Goal: Task Accomplishment & Management: Manage account settings

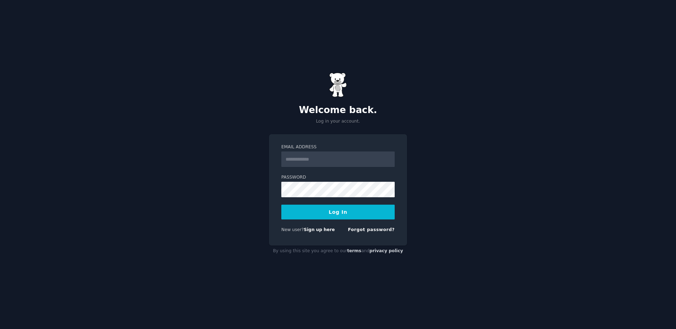
click at [448, 280] on div "Welcome back. Log in your account. Email Address Password Log In New user? Sign…" at bounding box center [338, 164] width 676 height 329
click at [372, 232] on link "Forgot password?" at bounding box center [371, 229] width 47 height 5
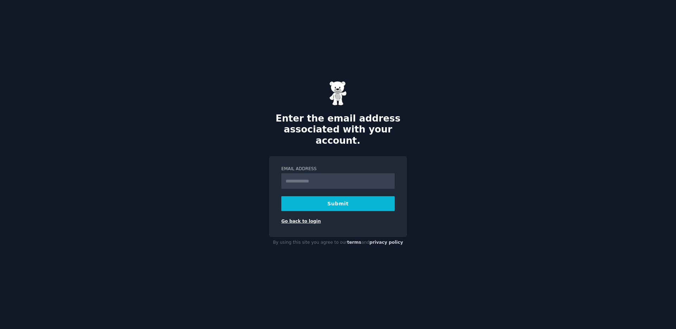
click at [303, 219] on link "Go back to login" at bounding box center [300, 221] width 39 height 5
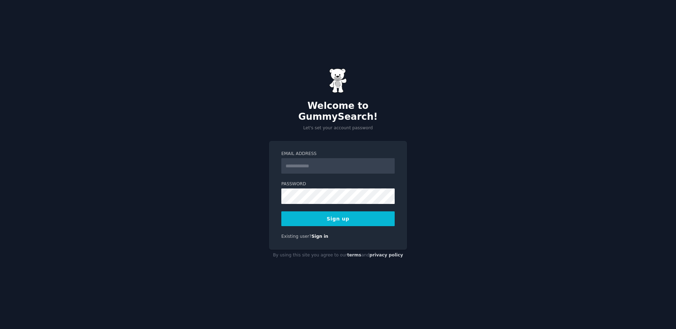
click at [318, 163] on input "Email Address" at bounding box center [337, 166] width 113 height 16
type input "**********"
click at [341, 211] on button "Sign up" at bounding box center [337, 218] width 113 height 15
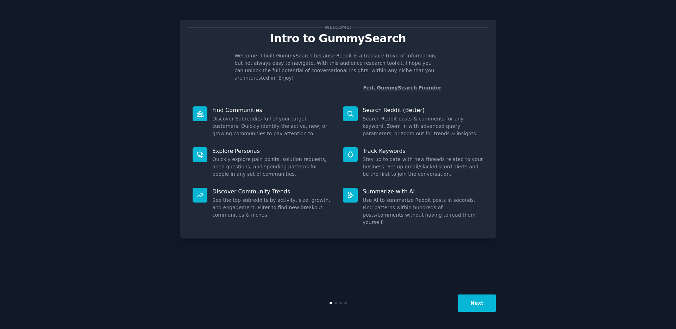
click at [474, 307] on button "Next" at bounding box center [477, 303] width 38 height 17
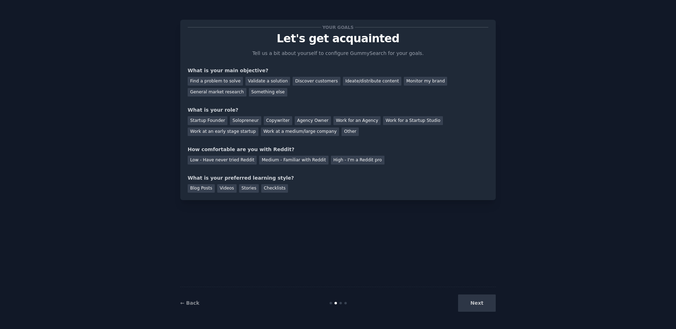
click at [479, 302] on div "Next" at bounding box center [443, 303] width 105 height 17
click at [226, 82] on div "Find a problem to solve" at bounding box center [215, 81] width 55 height 9
click at [260, 81] on div "Validate a solution" at bounding box center [268, 81] width 45 height 9
click at [150, 89] on div "Your goals Let's get acquainted Tell us a bit about yourself to configure Gummy…" at bounding box center [338, 164] width 657 height 309
click at [211, 122] on div "Startup Founder" at bounding box center [208, 120] width 40 height 9
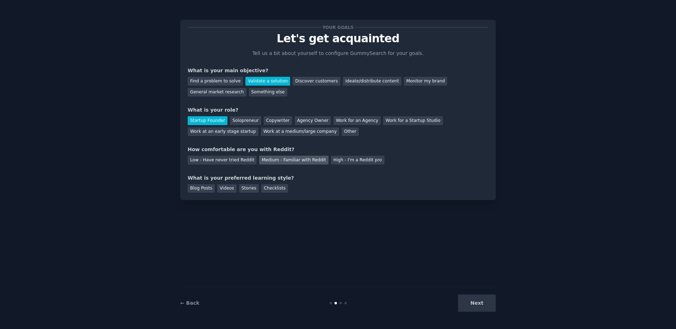
click at [303, 159] on div "Medium - Familiar with Reddit" at bounding box center [293, 160] width 69 height 9
click at [205, 192] on div "Blog Posts" at bounding box center [201, 188] width 27 height 9
click at [482, 305] on button "Next" at bounding box center [477, 303] width 38 height 17
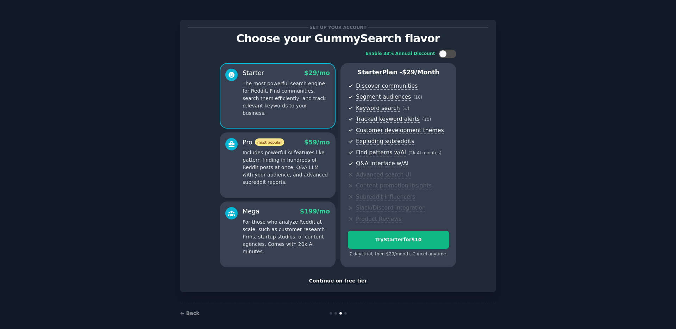
click at [313, 175] on p "Includes powerful AI features like pattern-finding in hundreds of Reddit posts …" at bounding box center [286, 167] width 87 height 37
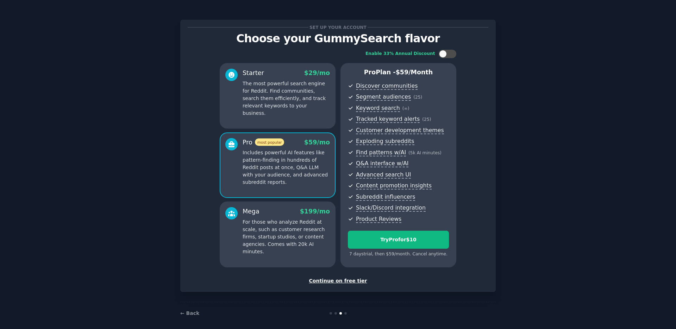
click at [336, 281] on div "Continue on free tier" at bounding box center [338, 280] width 301 height 7
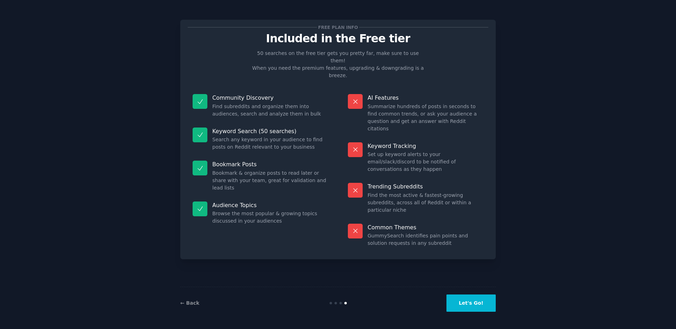
click at [469, 300] on button "Let's Go!" at bounding box center [471, 303] width 49 height 17
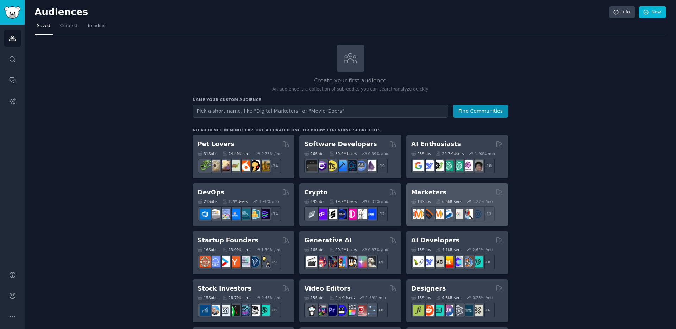
click at [470, 193] on div "Marketers" at bounding box center [457, 192] width 92 height 9
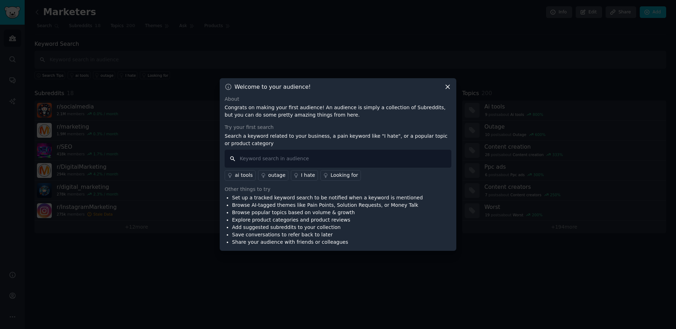
click at [276, 162] on input "text" at bounding box center [338, 159] width 227 height 18
click at [243, 176] on div "ai tools" at bounding box center [244, 175] width 18 height 7
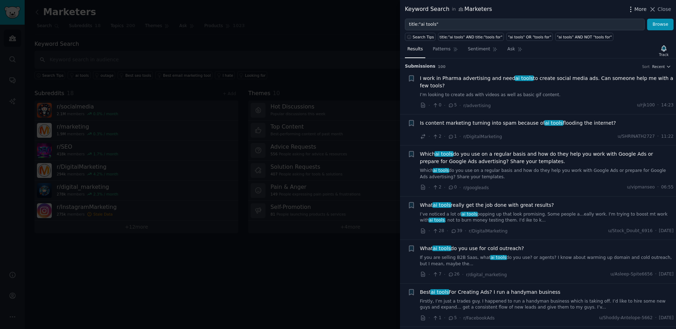
click at [638, 10] on span "More" at bounding box center [641, 9] width 12 height 7
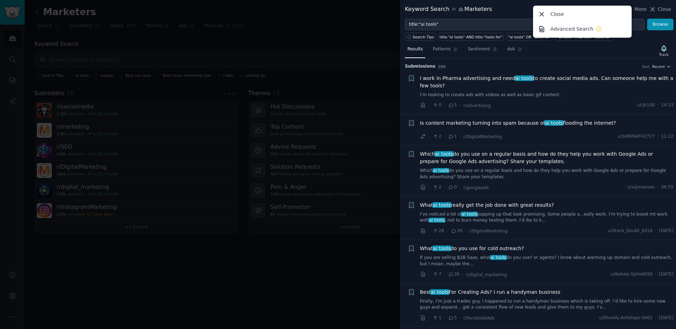
click at [521, 11] on div "Keyword Search in Marketers More Close Advanced Search Close" at bounding box center [538, 9] width 266 height 9
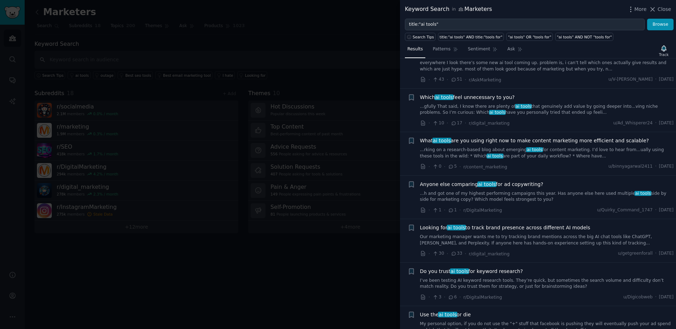
scroll to position [282, 0]
click at [413, 141] on icon "button" at bounding box center [411, 141] width 4 height 6
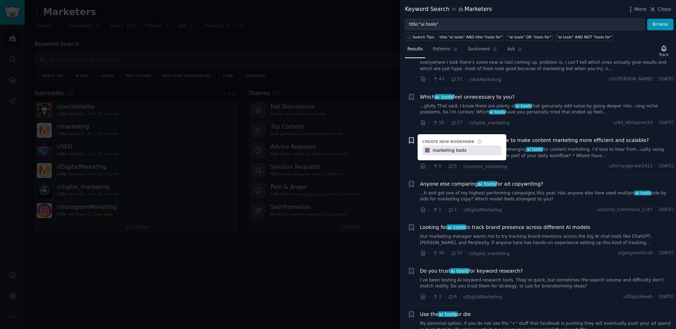
type input "marketing tools"
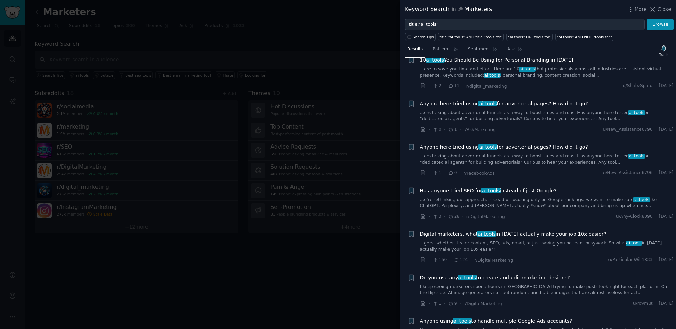
scroll to position [624, 0]
click at [411, 235] on icon "button" at bounding box center [411, 234] width 4 height 6
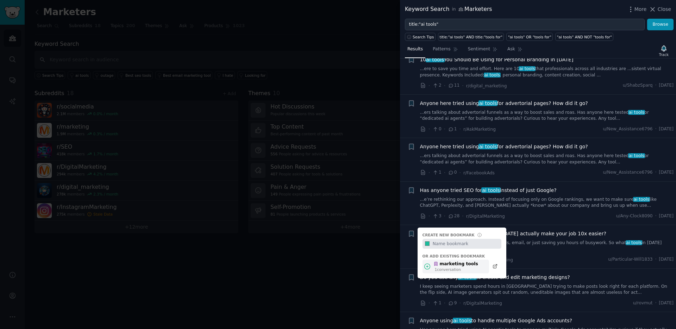
click at [450, 267] on div "marketing tools" at bounding box center [456, 264] width 45 height 6
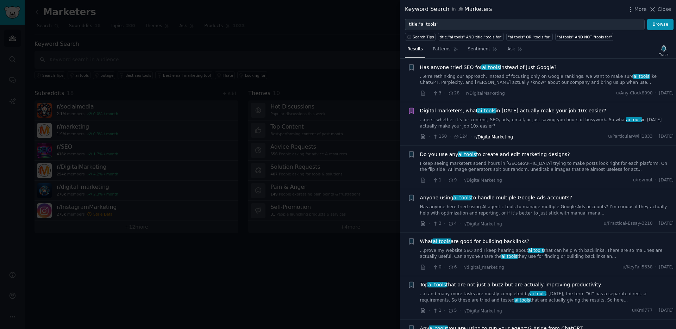
scroll to position [747, 0]
click at [355, 278] on div at bounding box center [338, 164] width 676 height 329
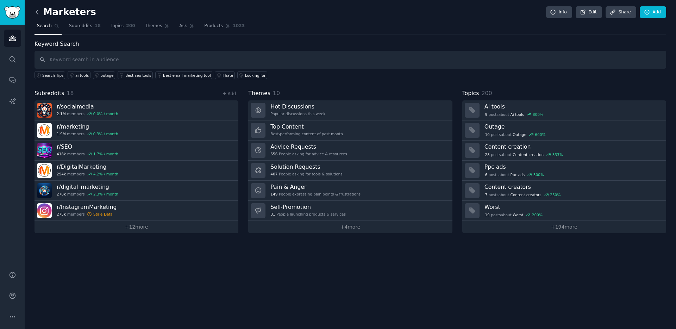
click at [36, 12] on icon at bounding box center [37, 12] width 2 height 4
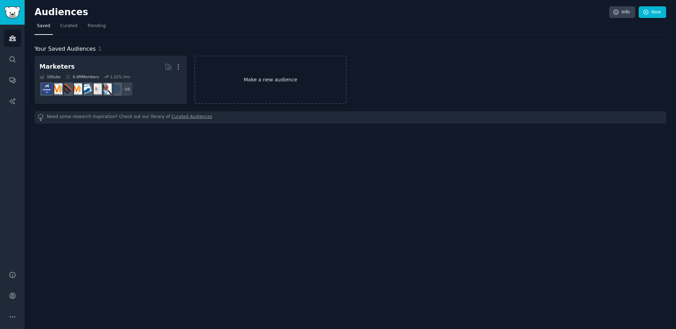
click at [273, 73] on link "Make a new audience" at bounding box center [270, 80] width 153 height 48
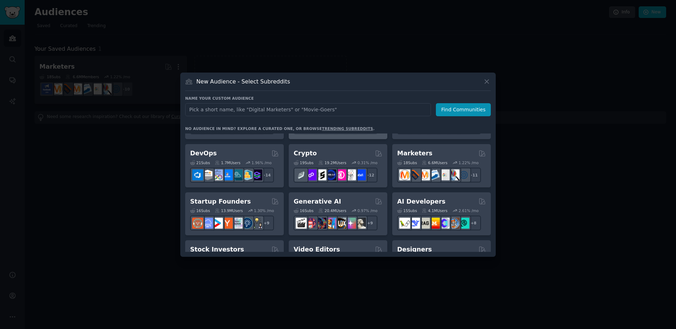
scroll to position [38, 0]
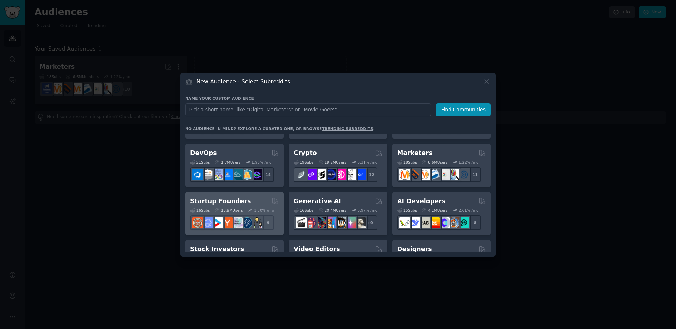
click at [225, 201] on h2 "Startup Founders" at bounding box center [220, 201] width 61 height 9
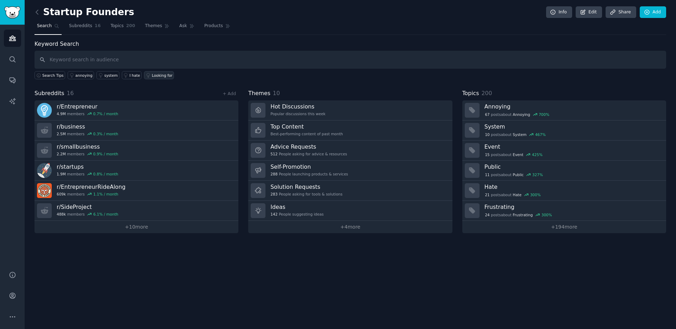
click at [150, 78] on link "Looking for" at bounding box center [159, 75] width 30 height 8
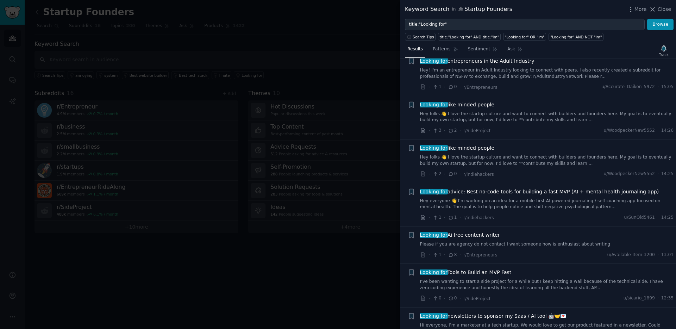
scroll to position [235, 0]
click at [247, 271] on div at bounding box center [338, 164] width 676 height 329
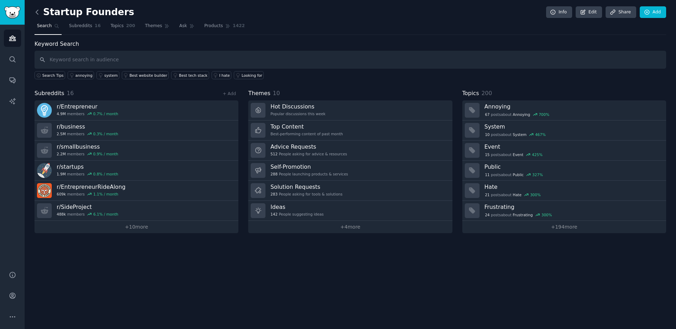
click at [35, 10] on icon at bounding box center [36, 11] width 7 height 7
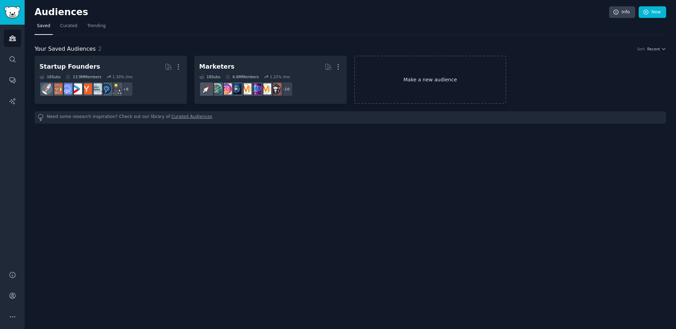
click at [404, 77] on link "Make a new audience" at bounding box center [430, 80] width 153 height 48
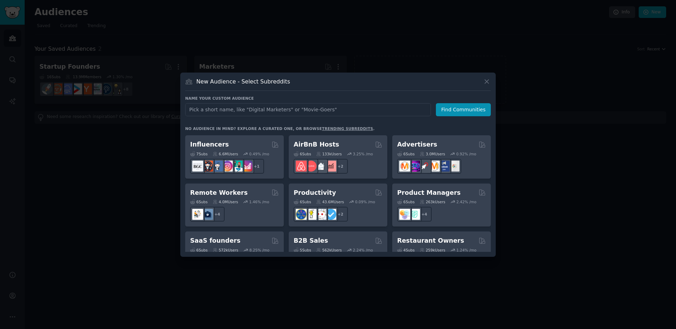
scroll to position [489, 0]
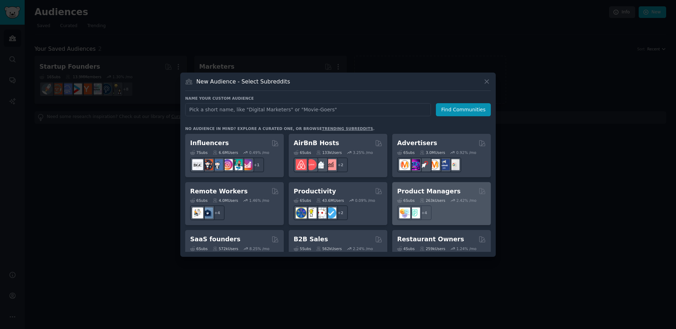
click at [441, 187] on h2 "Product Managers" at bounding box center [428, 191] width 63 height 9
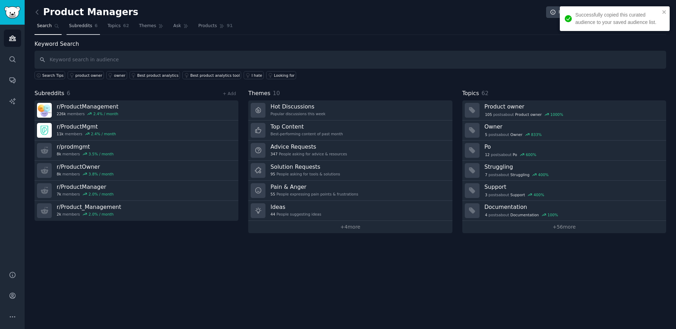
click at [83, 28] on span "Subreddits" at bounding box center [80, 26] width 23 height 6
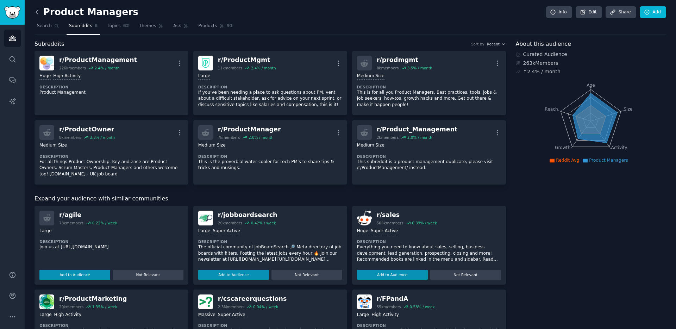
click at [37, 11] on icon at bounding box center [37, 12] width 2 height 4
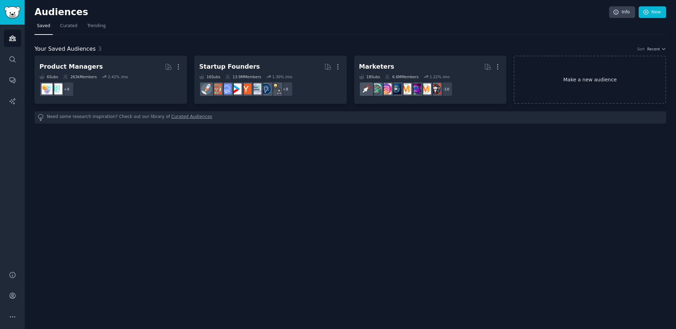
click at [546, 91] on link "Make a new audience" at bounding box center [590, 80] width 153 height 48
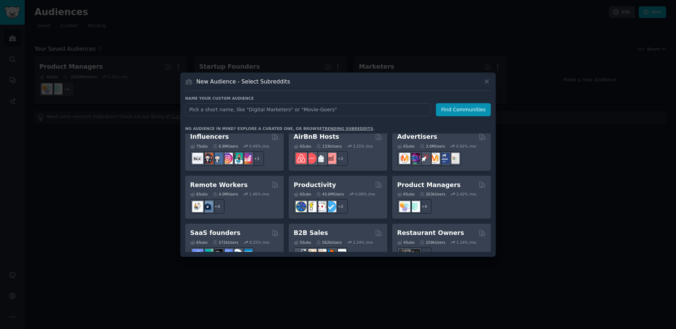
scroll to position [502, 0]
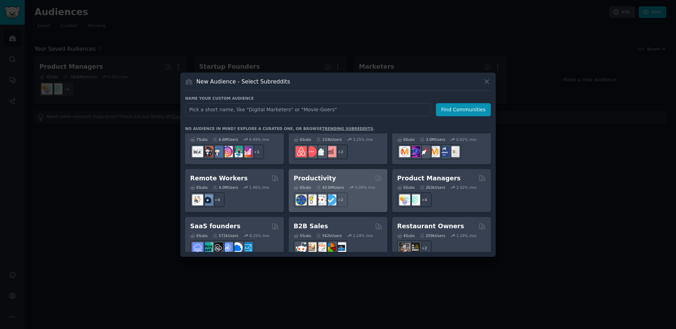
click at [340, 174] on div "Productivity" at bounding box center [338, 178] width 89 height 9
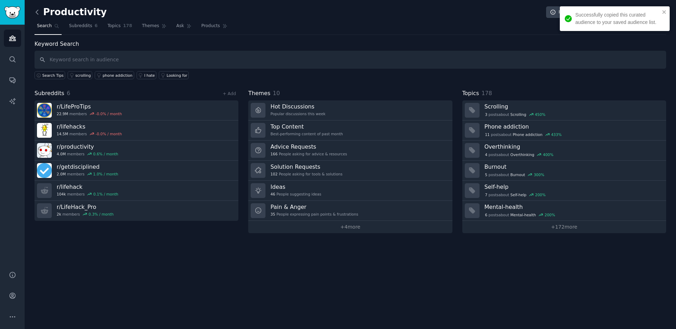
click at [36, 12] on icon at bounding box center [37, 12] width 2 height 4
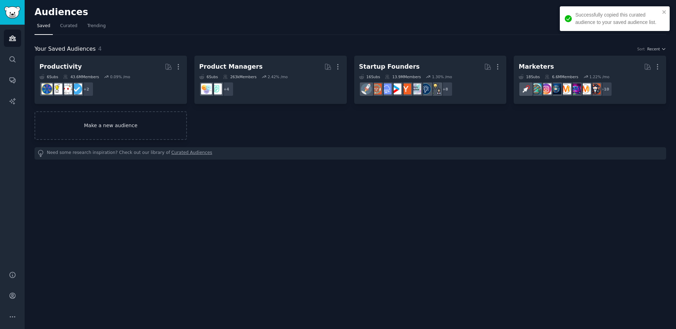
click at [146, 121] on link "Make a new audience" at bounding box center [111, 125] width 153 height 29
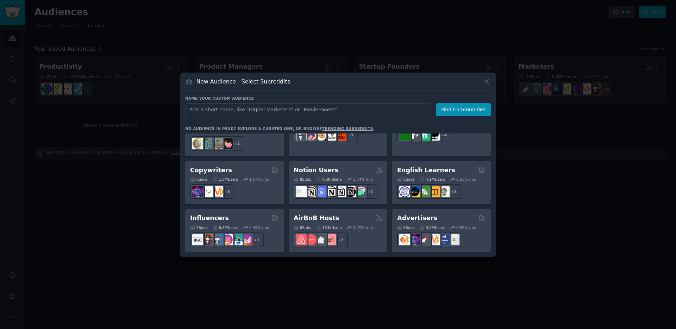
scroll to position [550, 0]
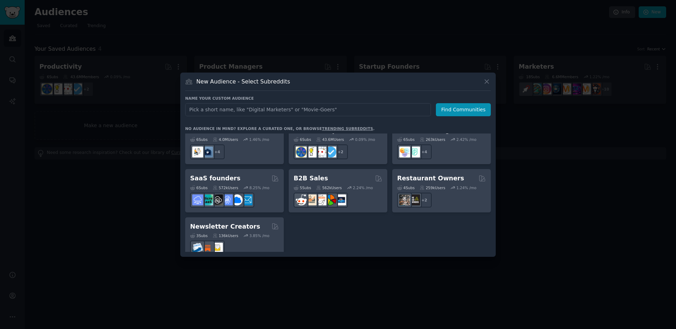
click at [334, 280] on div at bounding box center [338, 164] width 676 height 329
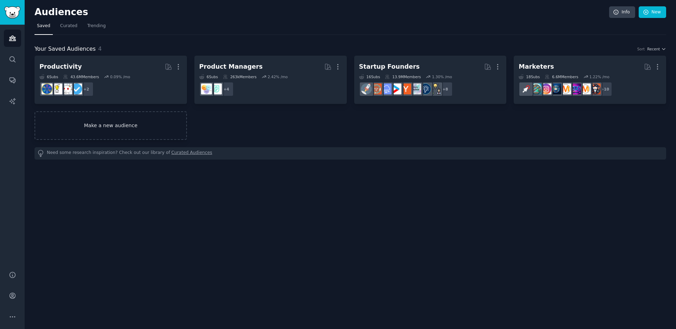
click at [102, 125] on link "Make a new audience" at bounding box center [111, 125] width 153 height 29
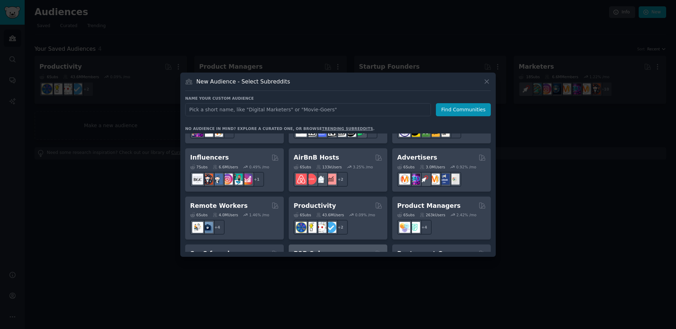
scroll to position [468, 0]
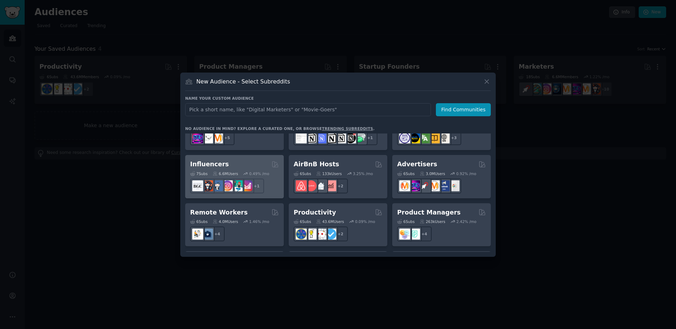
click at [242, 160] on div "Influencers" at bounding box center [234, 164] width 89 height 9
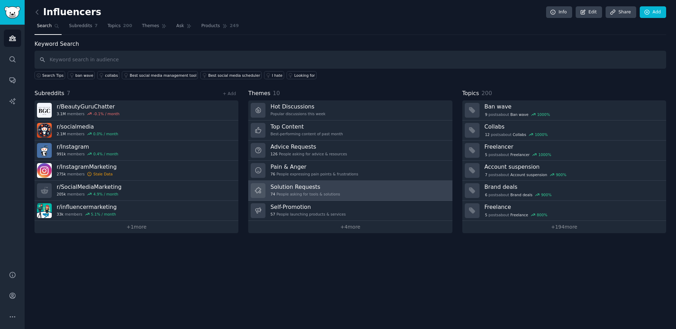
click at [304, 191] on div "Solution Requests 74 People asking for tools & solutions" at bounding box center [306, 190] width 70 height 15
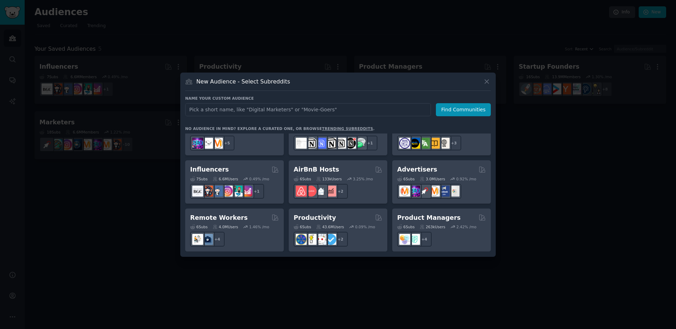
scroll to position [550, 0]
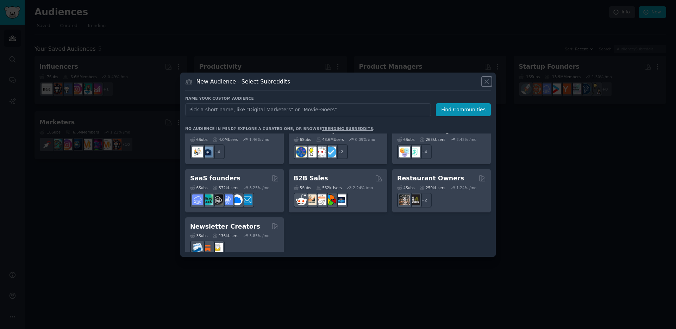
click at [485, 81] on icon at bounding box center [486, 81] width 7 height 7
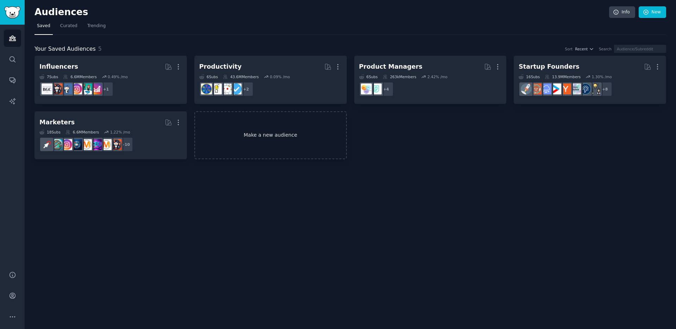
click at [273, 144] on link "Make a new audience" at bounding box center [270, 135] width 153 height 48
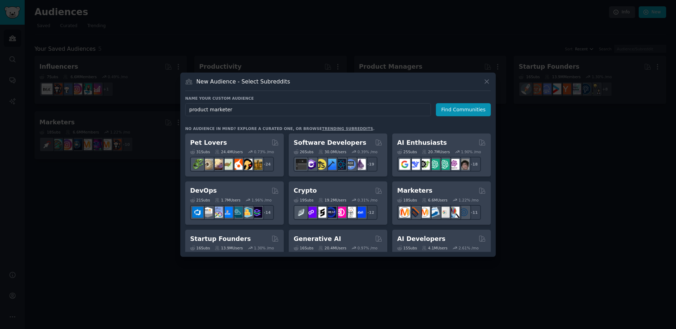
type input "product marketers"
click button "Find Communities" at bounding box center [463, 109] width 55 height 13
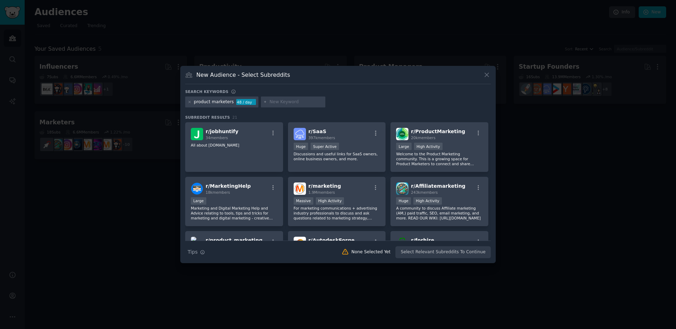
click at [161, 229] on div at bounding box center [338, 164] width 676 height 329
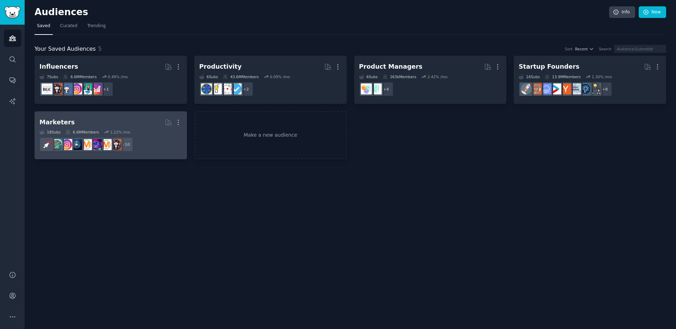
click at [80, 122] on h2 "Marketers More" at bounding box center [110, 122] width 143 height 12
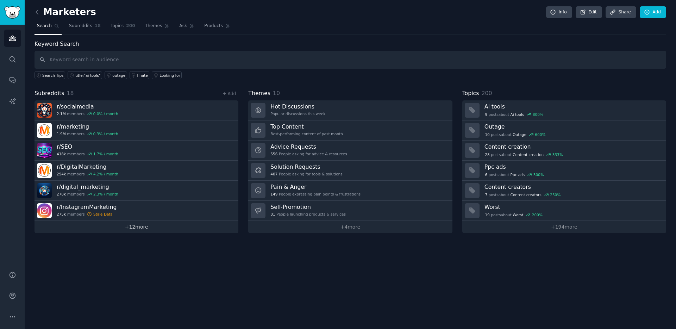
click at [150, 227] on link "+ 12 more" at bounding box center [137, 227] width 204 height 12
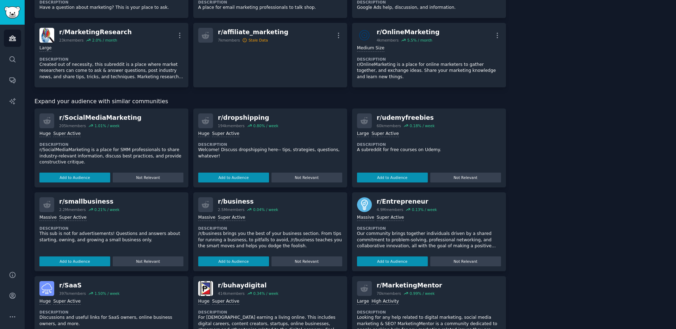
scroll to position [371, 0]
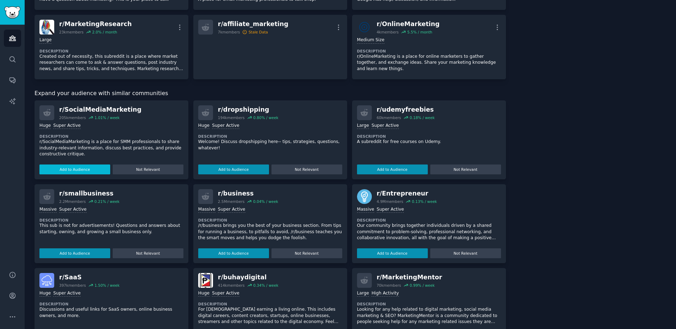
click at [87, 173] on button "Add to Audience" at bounding box center [74, 170] width 71 height 10
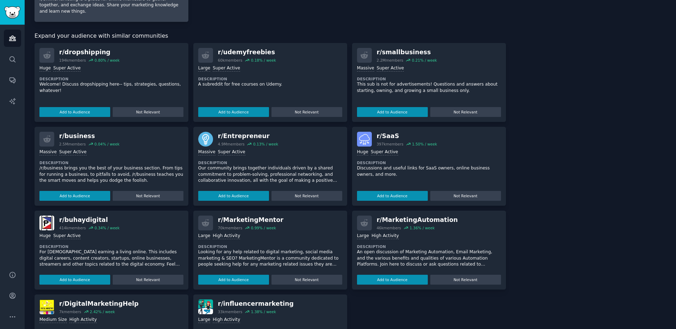
scroll to position [513, 0]
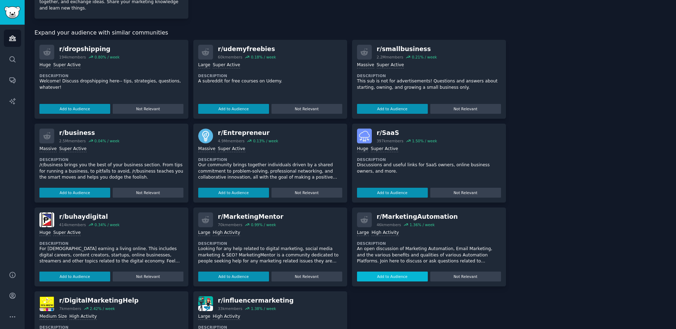
click at [397, 278] on button "Add to Audience" at bounding box center [392, 277] width 71 height 10
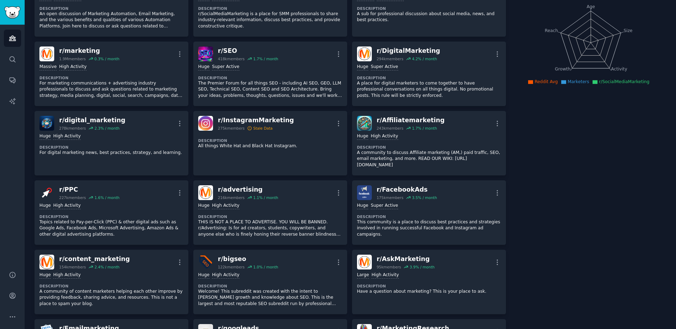
scroll to position [0, 0]
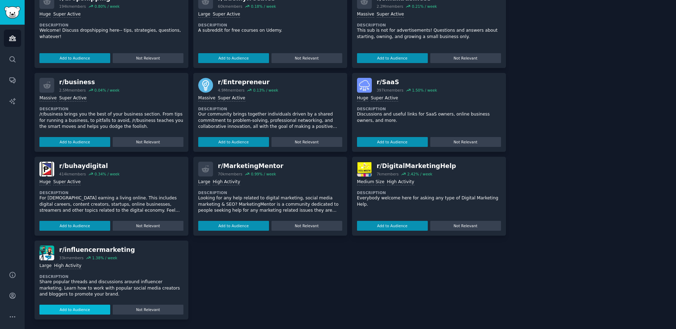
click at [75, 309] on button "Add to Audience" at bounding box center [74, 310] width 71 height 10
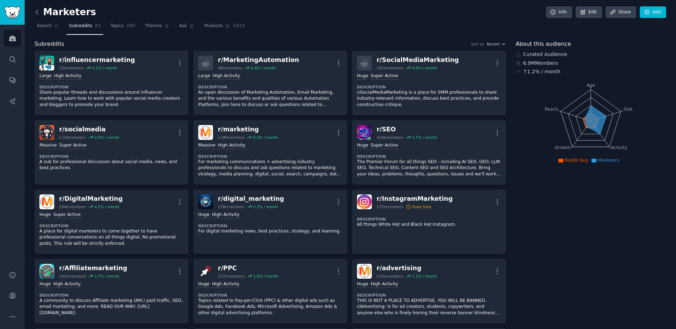
click at [36, 12] on icon at bounding box center [37, 12] width 2 height 4
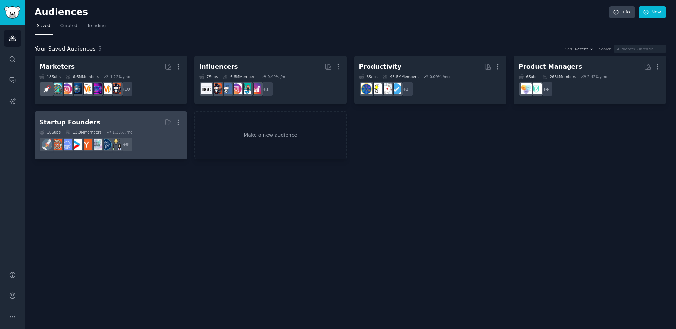
click at [114, 126] on h2 "Startup Founders More" at bounding box center [110, 122] width 143 height 12
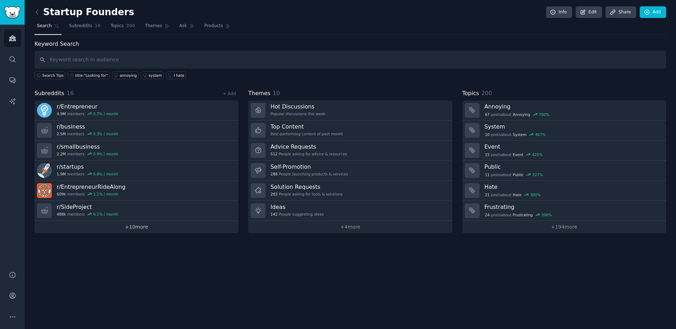
click at [139, 229] on link "+ 10 more" at bounding box center [137, 227] width 204 height 12
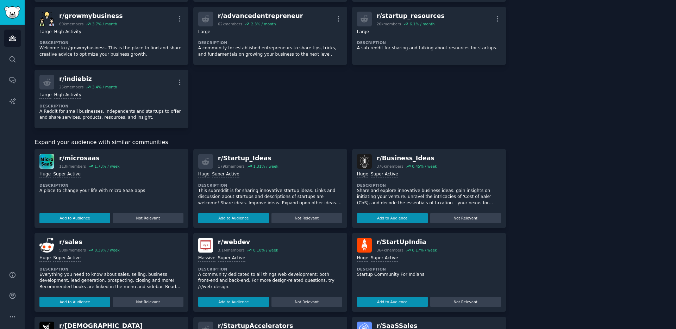
scroll to position [317, 0]
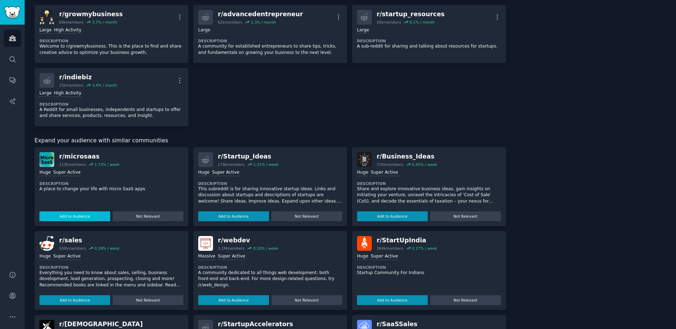
click at [89, 218] on button "Add to Audience" at bounding box center [74, 216] width 71 height 10
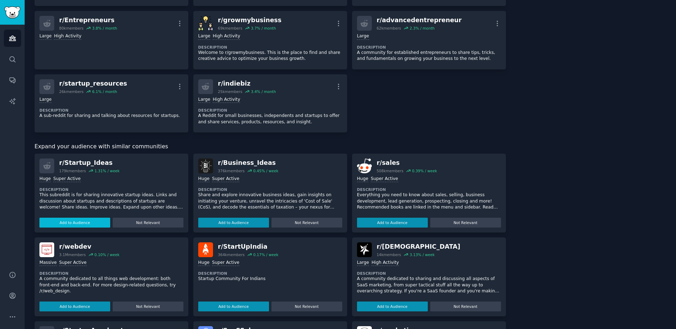
scroll to position [324, 0]
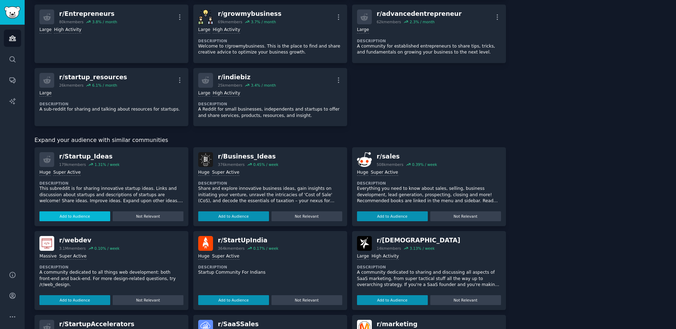
click at [98, 214] on button "Add to Audience" at bounding box center [74, 216] width 71 height 10
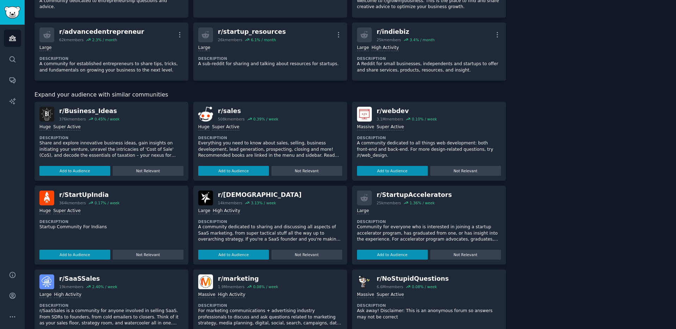
scroll to position [370, 0]
click at [214, 253] on button "Add to Audience" at bounding box center [233, 254] width 71 height 10
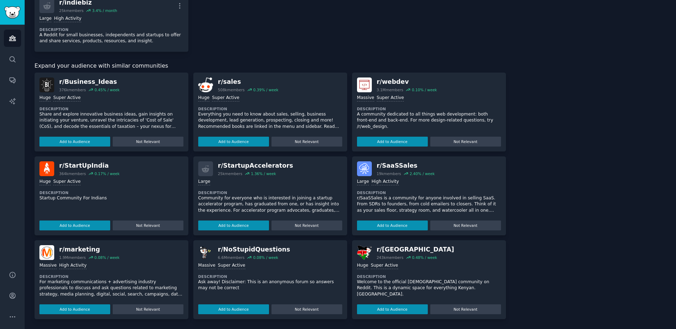
scroll to position [0, 0]
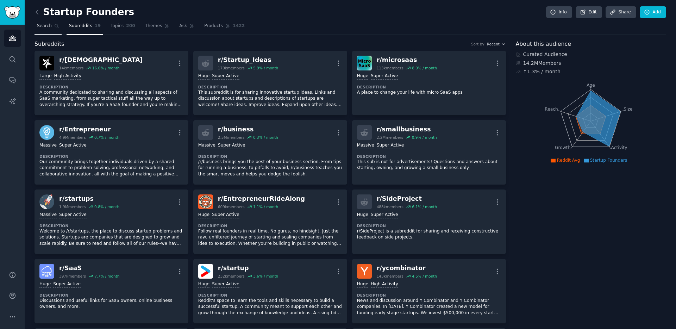
click at [55, 27] on icon at bounding box center [56, 26] width 5 height 5
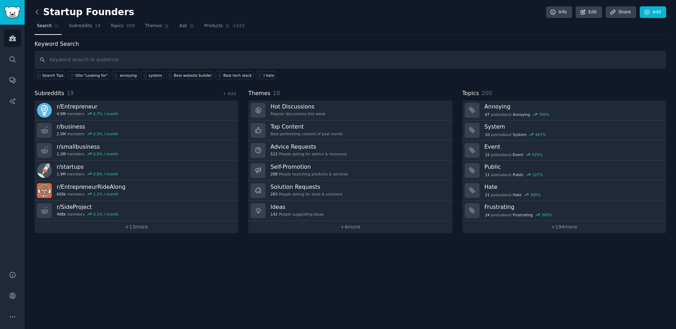
click at [35, 12] on icon at bounding box center [36, 11] width 7 height 7
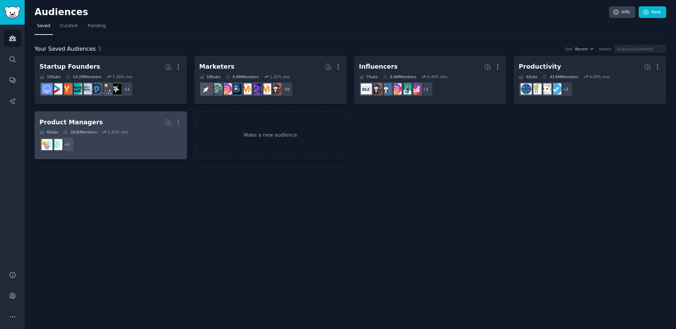
click at [114, 121] on h2 "Product Managers More" at bounding box center [110, 122] width 143 height 12
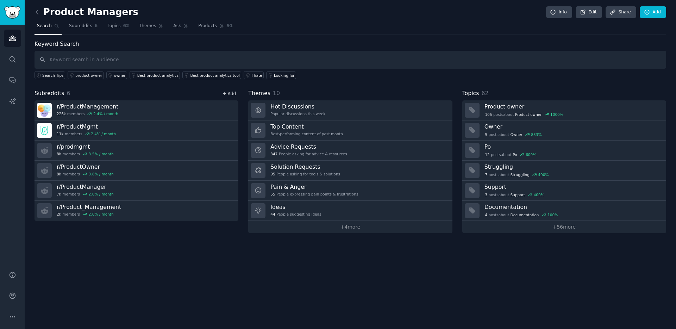
click at [234, 93] on link "+ Add" at bounding box center [229, 93] width 13 height 5
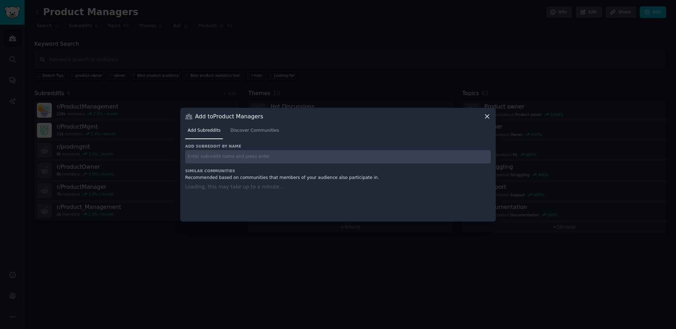
click at [221, 79] on div at bounding box center [338, 164] width 676 height 329
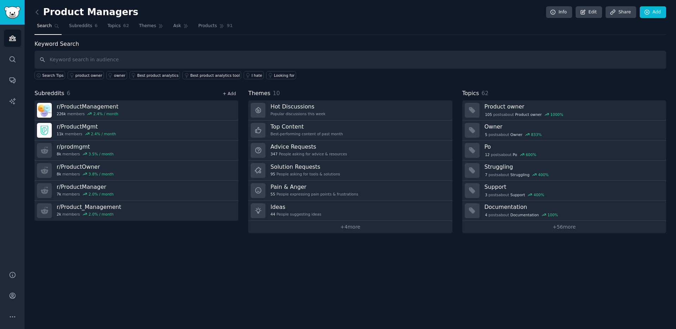
click at [229, 94] on link "+ Add" at bounding box center [229, 93] width 13 height 5
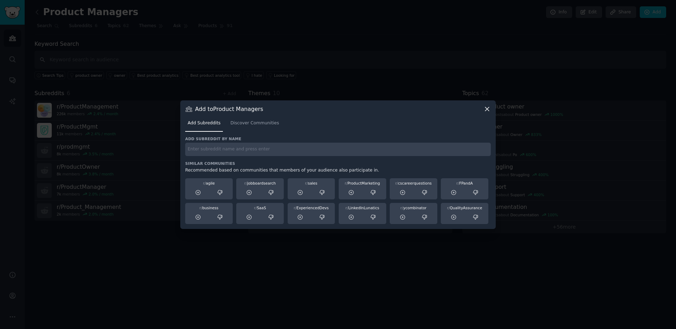
click at [311, 286] on div at bounding box center [338, 164] width 676 height 329
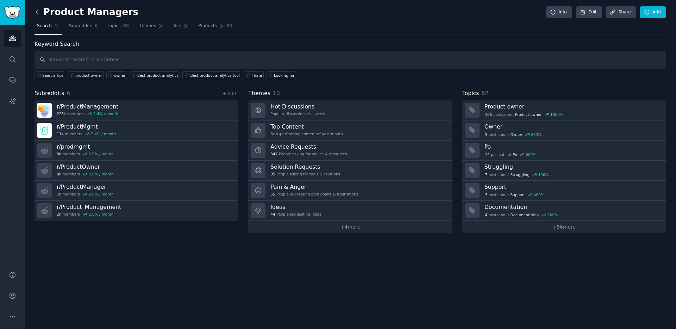
click at [37, 14] on icon at bounding box center [37, 12] width 2 height 4
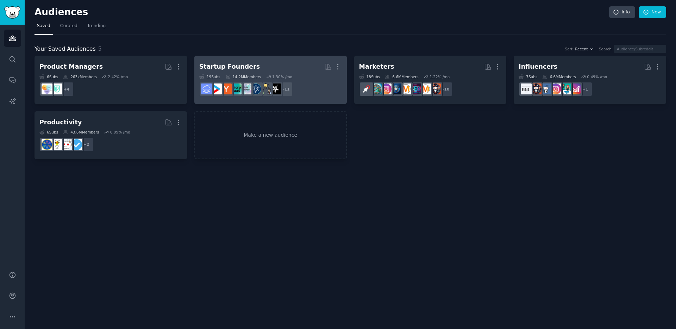
click at [236, 65] on div "Startup Founders" at bounding box center [229, 66] width 61 height 9
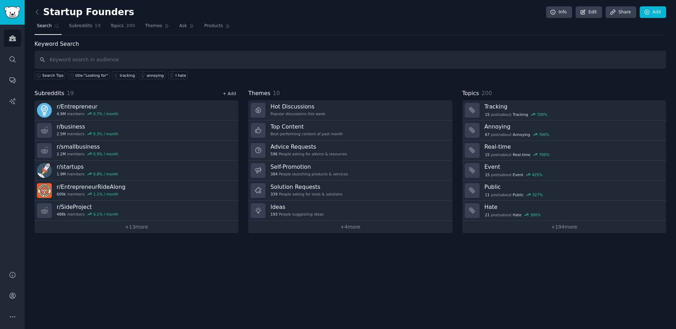
click at [230, 92] on link "+ Add" at bounding box center [229, 93] width 13 height 5
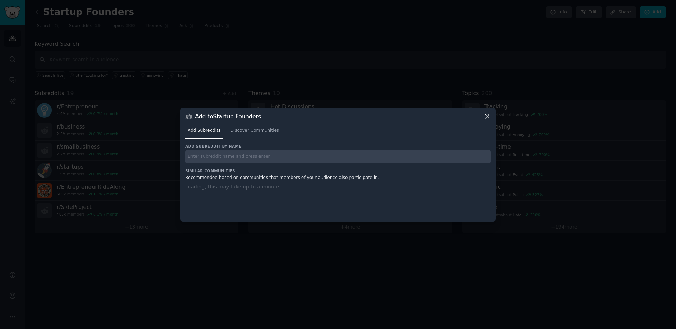
click at [248, 155] on input "text" at bounding box center [338, 157] width 306 height 14
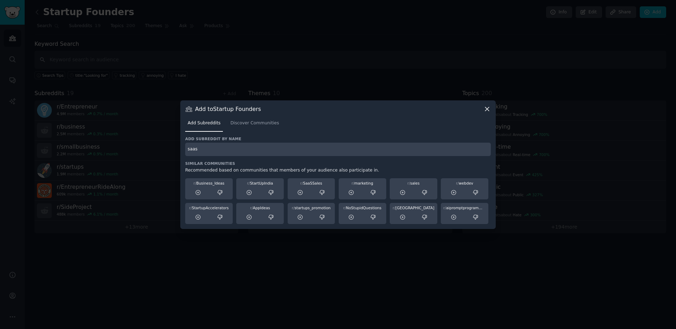
type input "saas"
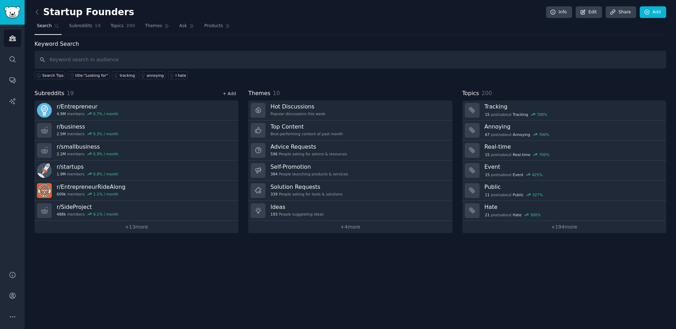
click at [233, 94] on link "+ Add" at bounding box center [229, 93] width 13 height 5
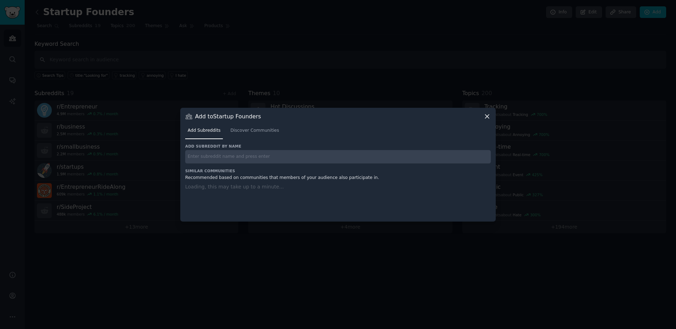
click at [250, 157] on input "text" at bounding box center [338, 157] width 306 height 14
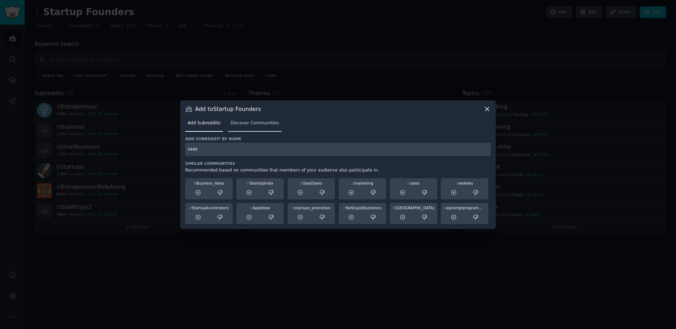
type input "saas"
click at [249, 119] on link "Discover Communities" at bounding box center [255, 125] width 54 height 14
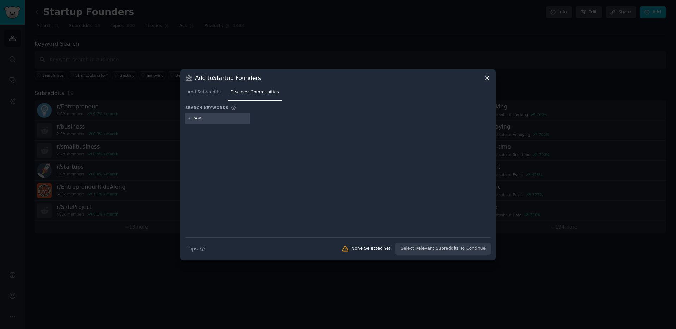
type input "saas"
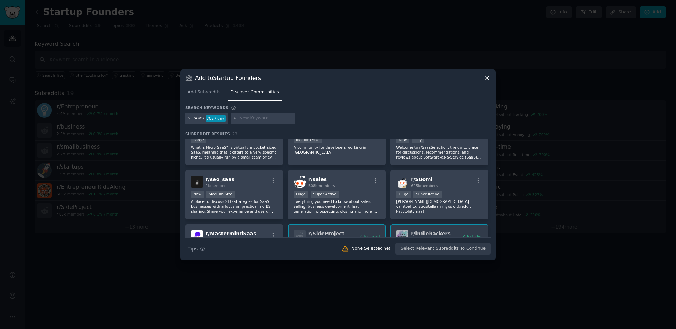
scroll to position [92, 0]
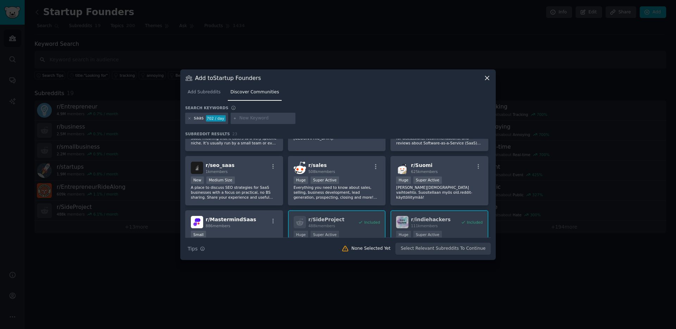
click at [249, 117] on input "text" at bounding box center [267, 118] width 54 height 6
type input "founders"
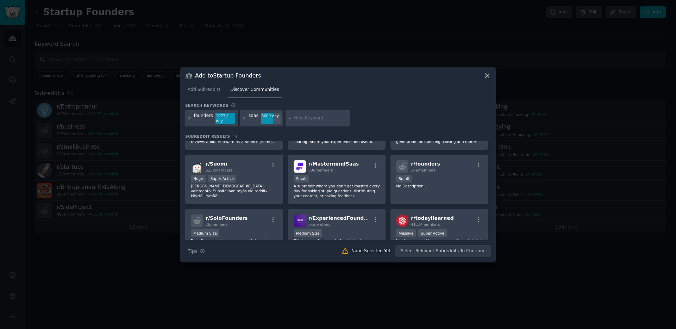
scroll to position [205, 0]
type input "y combinator"
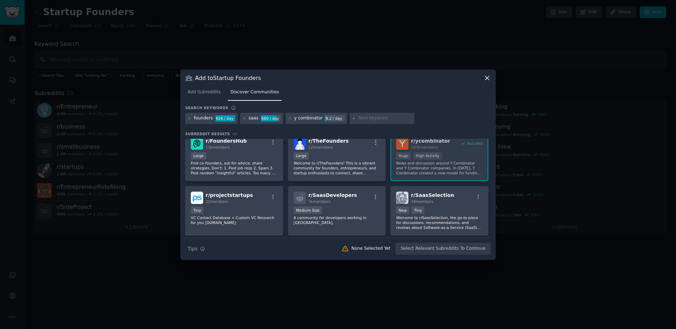
scroll to position [123, 0]
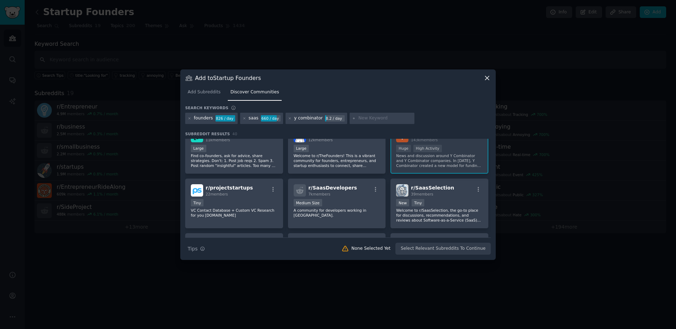
click at [361, 117] on input "text" at bounding box center [386, 118] width 54 height 6
type input "product [PERSON_NAME]"
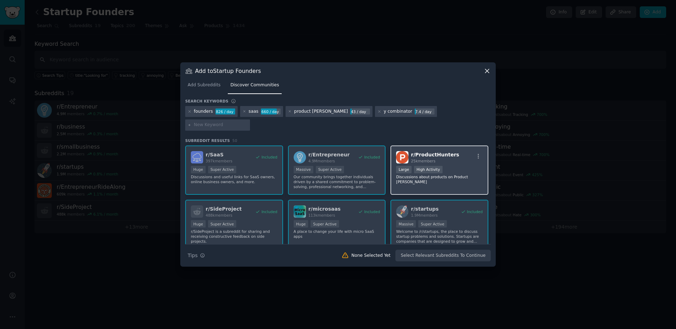
click at [455, 151] on div "r/ ProductHunters 25k members" at bounding box center [439, 157] width 87 height 12
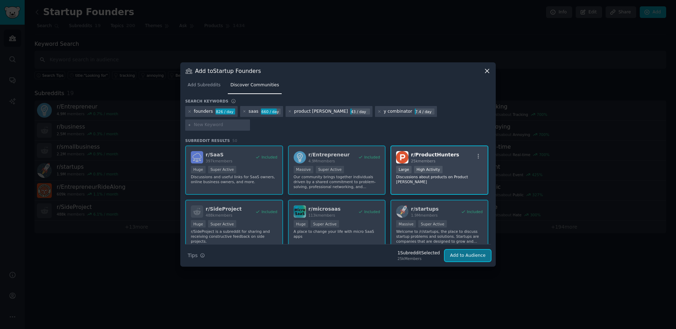
click at [471, 250] on button "Add to Audience" at bounding box center [468, 256] width 46 height 12
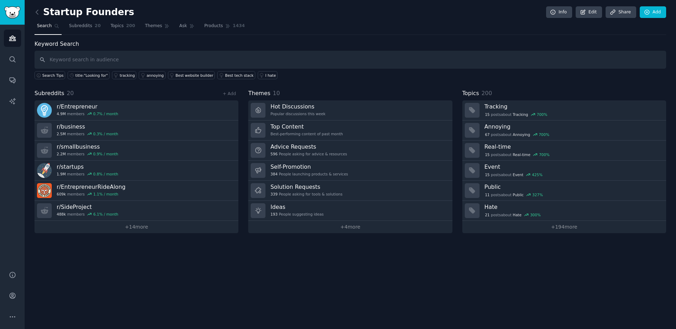
click at [293, 265] on div "Startup Founders Info Edit Share Add Search Subreddits 20 Topics 200 Themes Ask…" at bounding box center [351, 164] width 652 height 329
click at [36, 13] on icon at bounding box center [36, 11] width 7 height 7
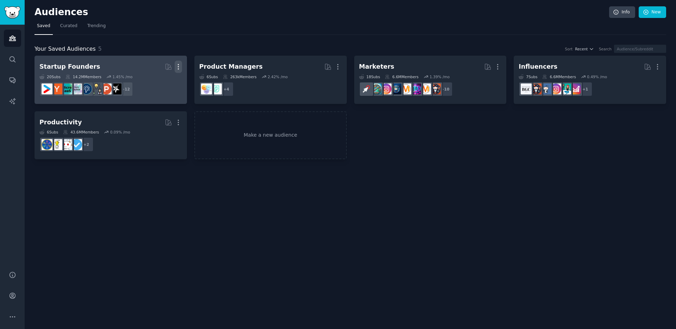
click at [178, 67] on icon "button" at bounding box center [178, 66] width 7 height 7
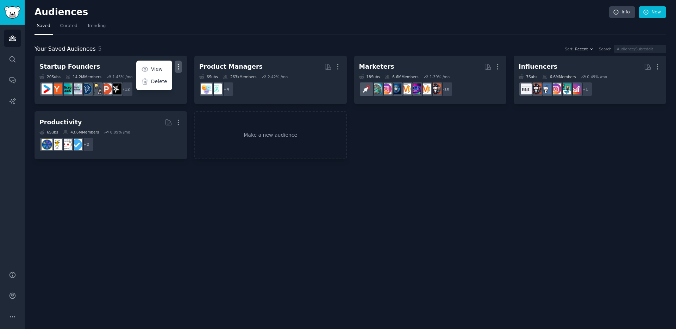
click at [192, 28] on nav "Saved Curated Trending" at bounding box center [351, 27] width 632 height 14
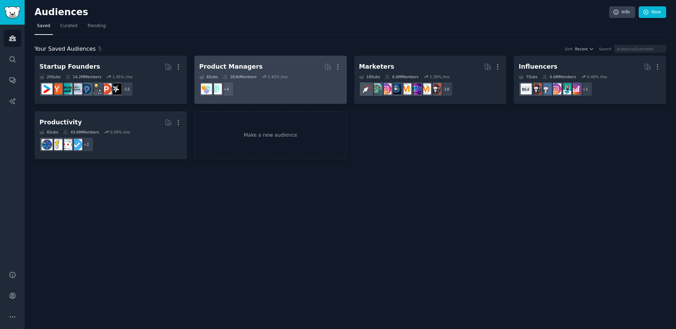
click at [235, 66] on div "Product Managers" at bounding box center [230, 66] width 63 height 9
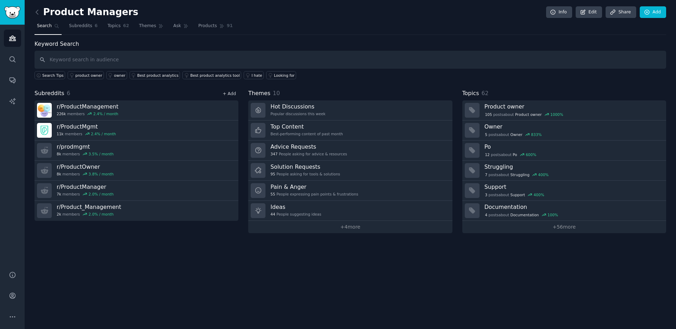
click at [229, 93] on link "+ Add" at bounding box center [229, 93] width 13 height 5
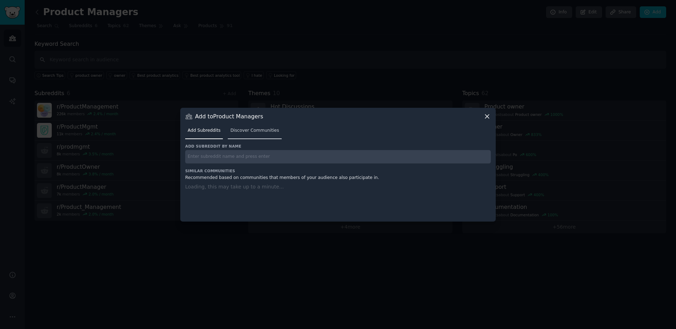
click at [249, 130] on span "Discover Communities" at bounding box center [254, 131] width 49 height 6
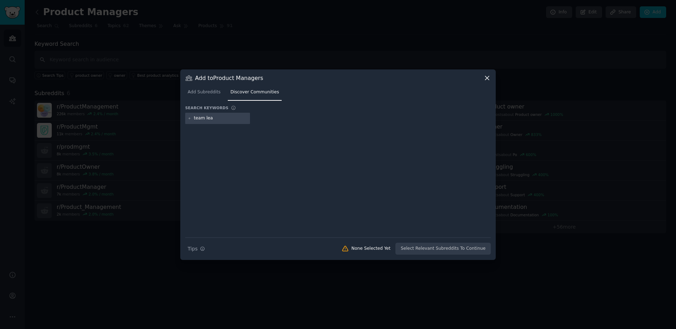
type input "team lead"
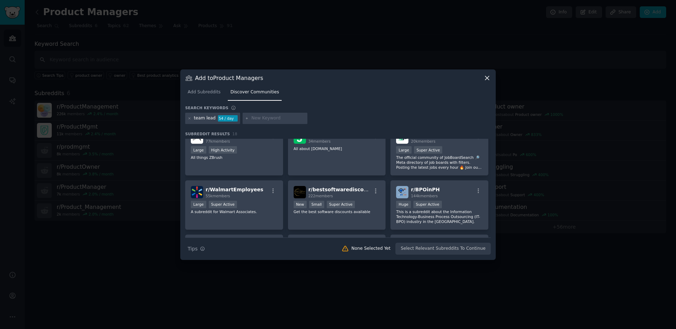
scroll to position [177, 0]
click at [252, 119] on input "text" at bounding box center [279, 118] width 54 height 6
type input "design"
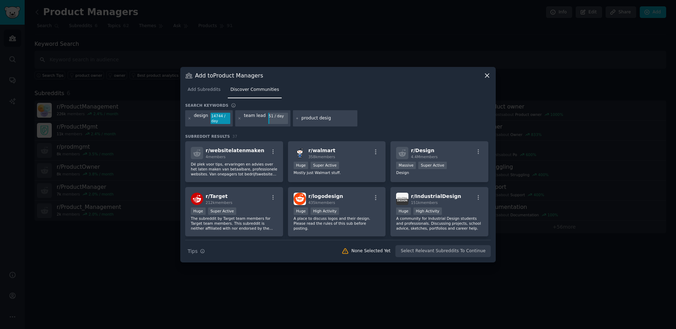
type input "product design"
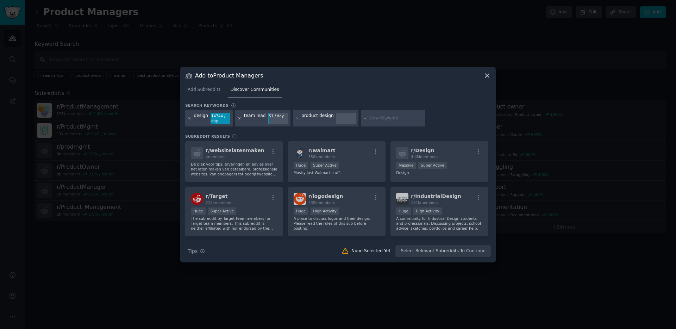
click at [239, 118] on icon at bounding box center [240, 118] width 2 height 2
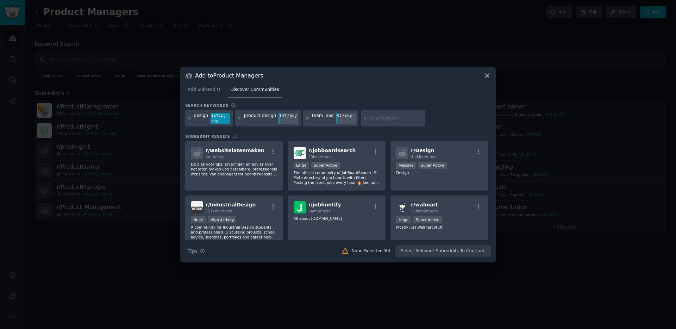
click at [307, 119] on icon at bounding box center [308, 118] width 2 height 2
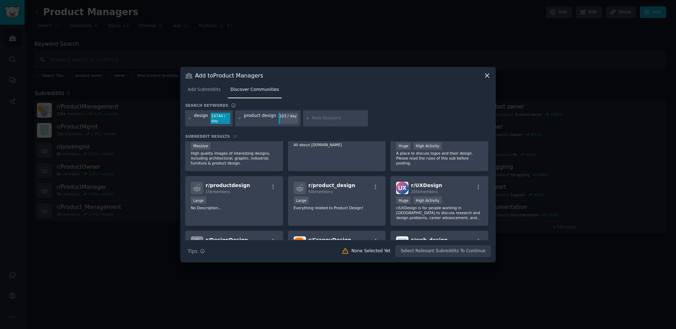
scroll to position [129, 0]
click at [456, 187] on div "r/ UXDesign 205k members" at bounding box center [439, 187] width 87 height 12
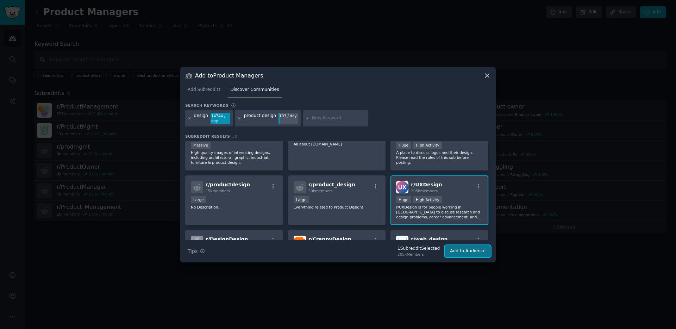
click at [465, 251] on button "Add to Audience" at bounding box center [468, 251] width 46 height 12
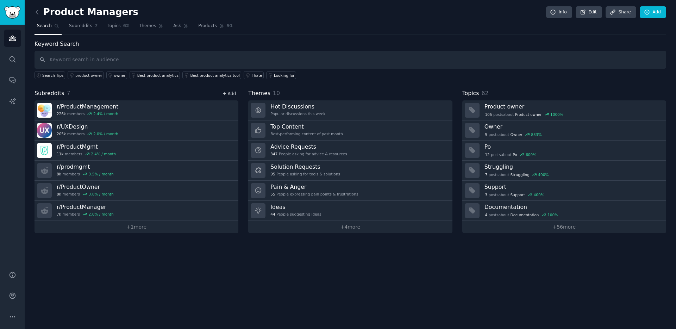
click at [231, 93] on link "+ Add" at bounding box center [229, 93] width 13 height 5
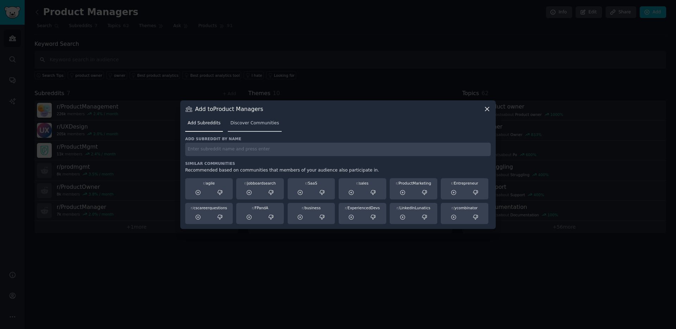
click at [248, 121] on span "Discover Communities" at bounding box center [254, 123] width 49 height 6
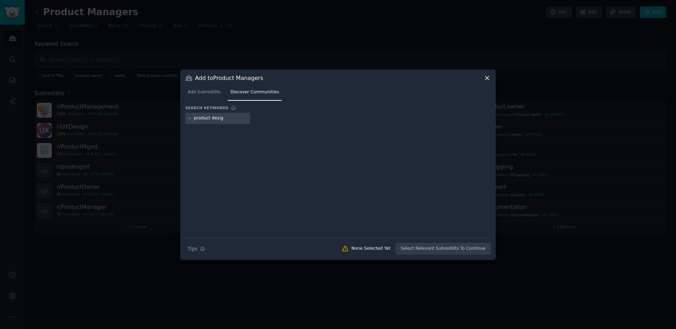
type input "product design"
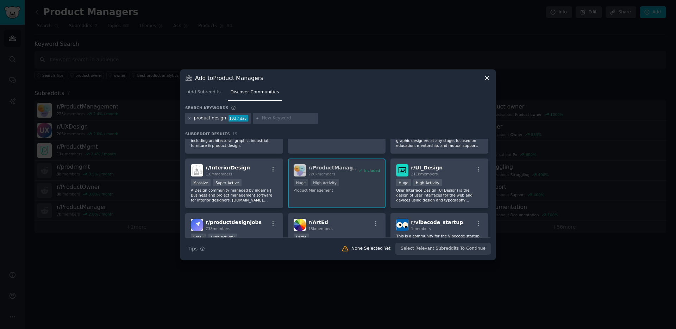
scroll to position [144, 0]
click at [477, 169] on icon "button" at bounding box center [479, 169] width 6 height 6
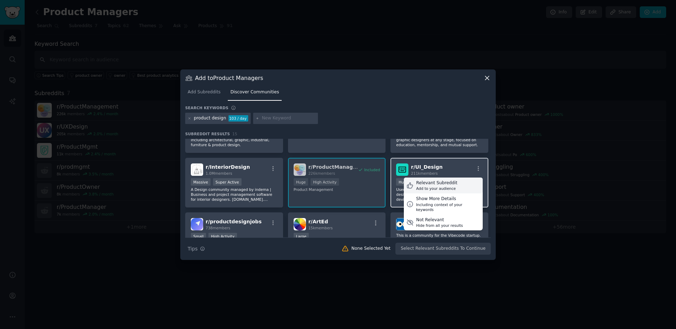
click at [452, 186] on div "Add to your audience" at bounding box center [436, 188] width 41 height 5
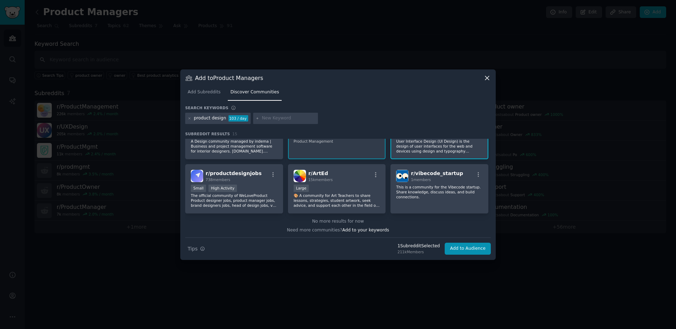
scroll to position [193, 0]
click at [467, 246] on button "Add to Audience" at bounding box center [468, 249] width 46 height 12
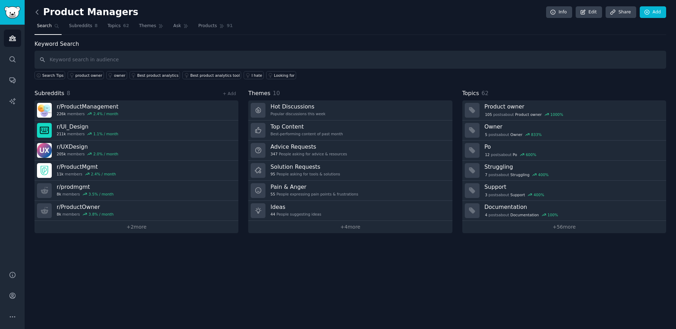
click at [36, 11] on icon at bounding box center [36, 11] width 7 height 7
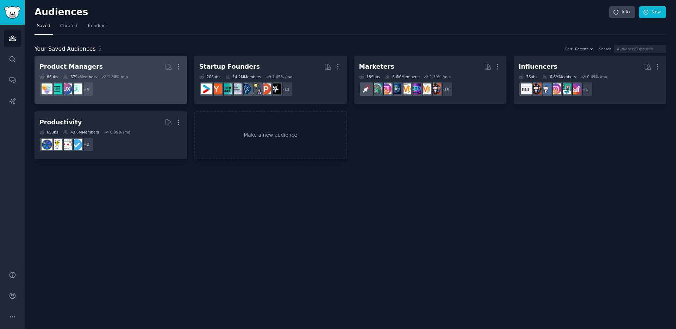
click at [105, 69] on h2 "Product Managers More" at bounding box center [110, 67] width 143 height 12
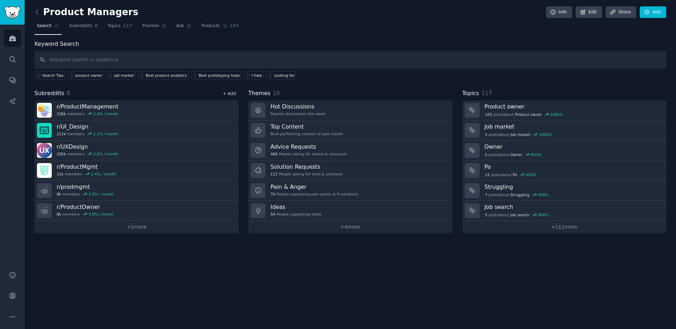
click at [233, 93] on link "+ Add" at bounding box center [229, 93] width 13 height 5
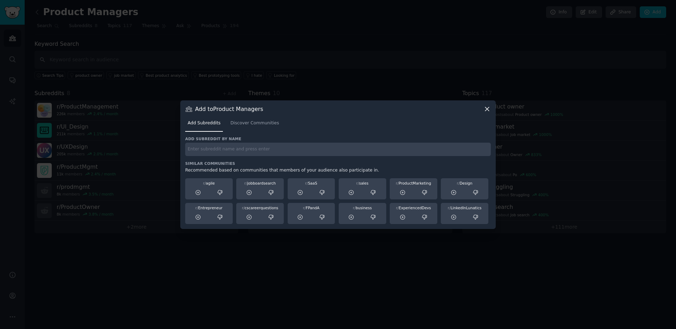
click at [249, 133] on div "Add Subreddits Discover Communities" at bounding box center [338, 125] width 306 height 24
click at [244, 124] on span "Discover Communities" at bounding box center [254, 123] width 49 height 6
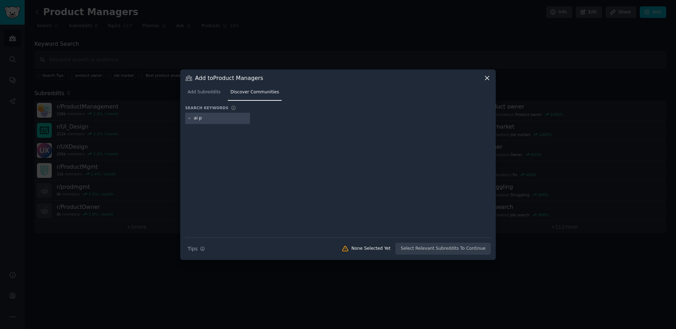
type input "ai pm"
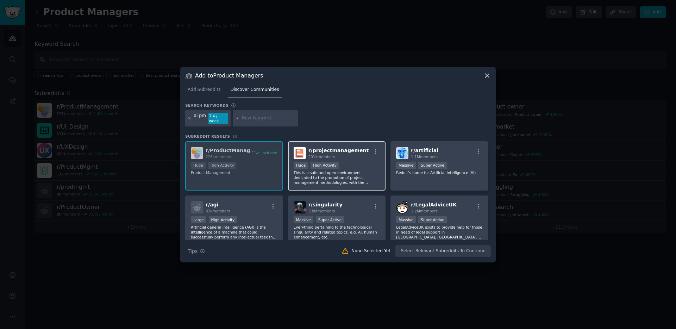
click at [352, 143] on div "r/ projectmanagement 201k members Huge High Activity This is a safe and open en…" at bounding box center [337, 166] width 98 height 50
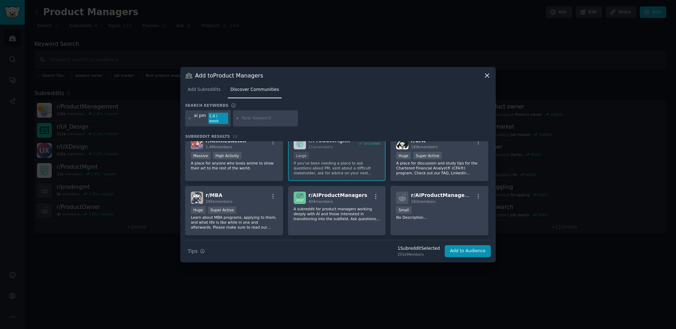
scroll to position [170, 0]
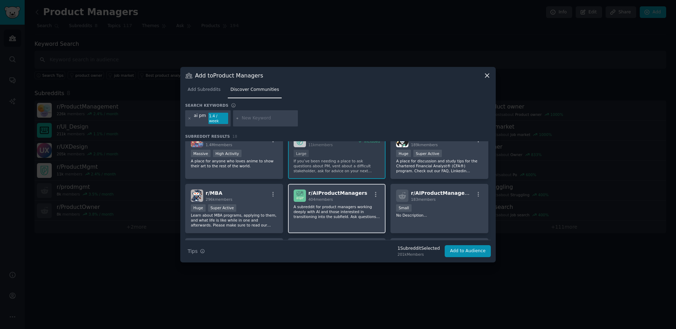
click at [335, 190] on span "r/ AIProductManagers" at bounding box center [338, 193] width 59 height 6
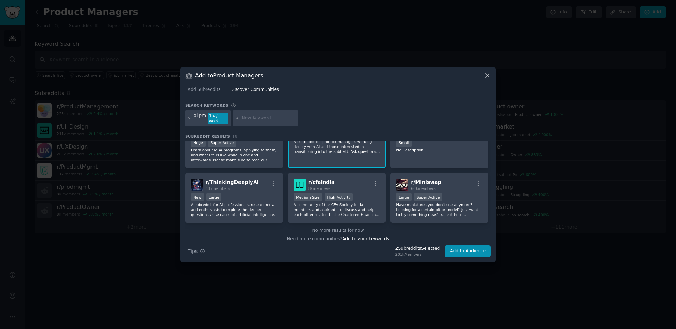
scroll to position [243, 0]
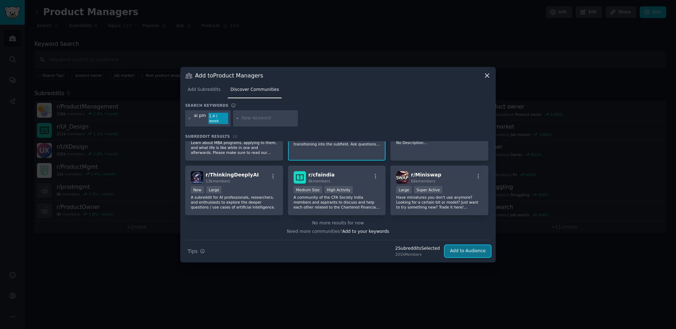
click at [472, 247] on button "Add to Audience" at bounding box center [468, 251] width 46 height 12
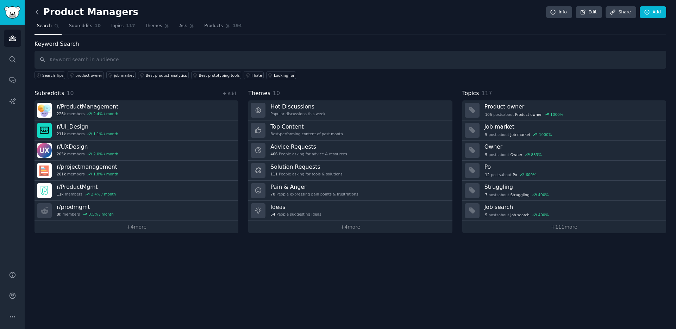
click at [39, 13] on icon at bounding box center [36, 11] width 7 height 7
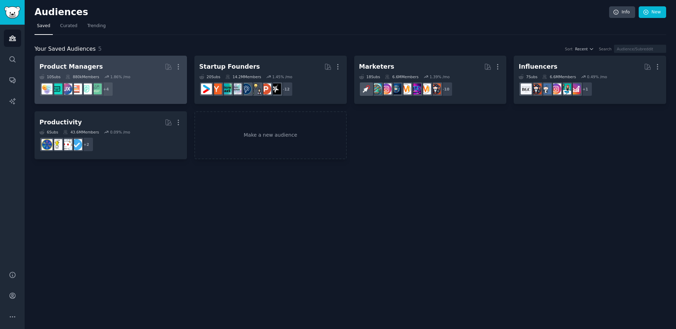
click at [83, 65] on div "Product Managers" at bounding box center [70, 66] width 63 height 9
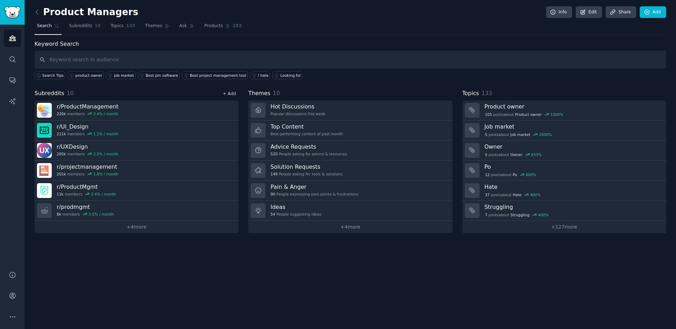
click at [230, 95] on link "+ Add" at bounding box center [229, 93] width 13 height 5
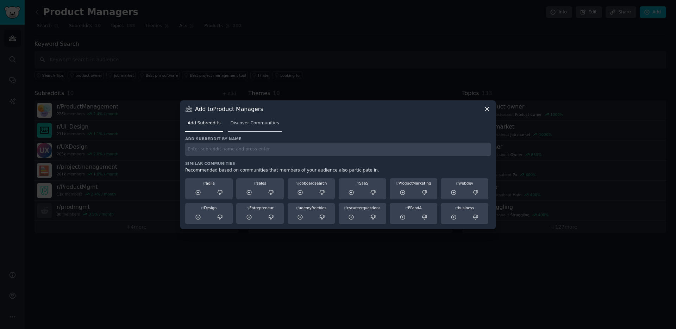
click at [261, 130] on link "Discover Communities" at bounding box center [255, 125] width 54 height 14
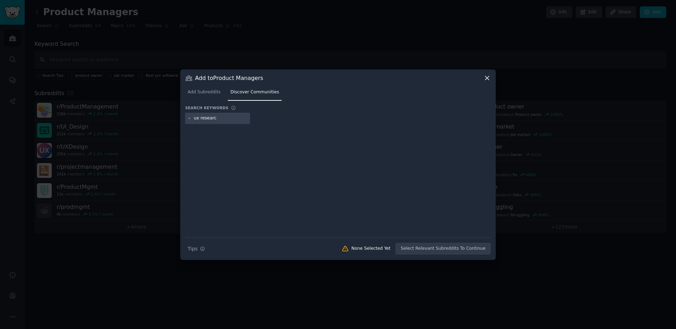
type input "ux research"
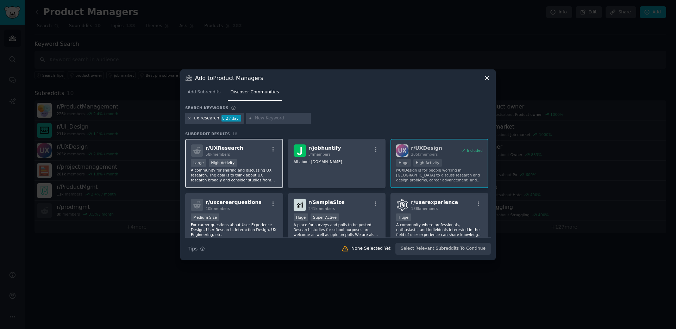
click at [237, 153] on div "58k members" at bounding box center [225, 154] width 38 height 5
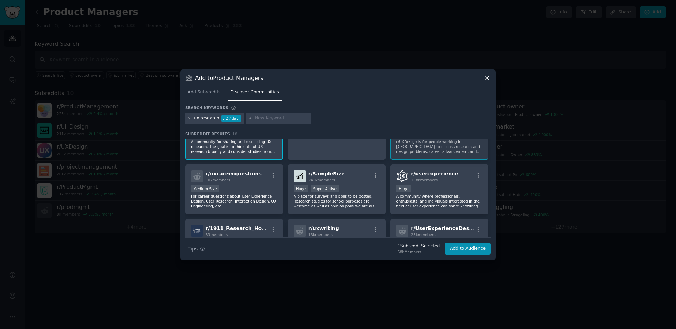
scroll to position [30, 0]
click at [440, 177] on div "138k members" at bounding box center [434, 178] width 47 height 5
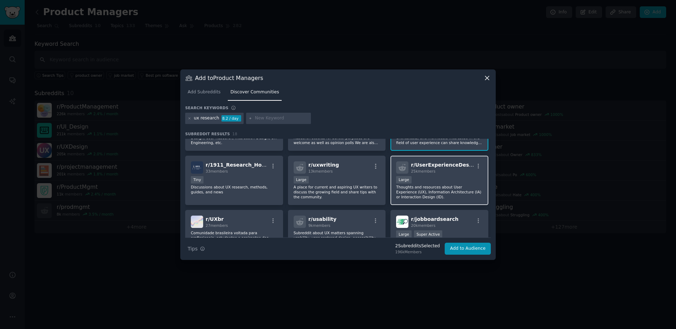
scroll to position [95, 0]
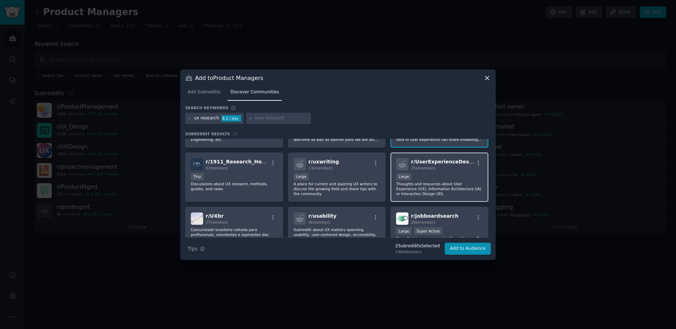
click at [436, 170] on div "25k members" at bounding box center [442, 168] width 63 height 5
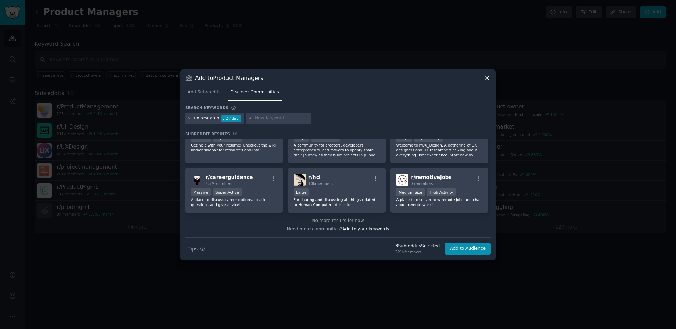
scroll to position [0, 0]
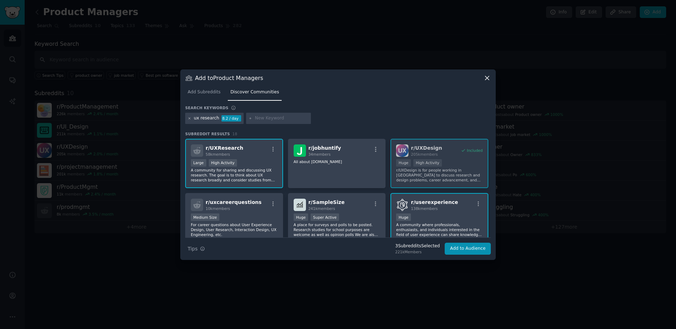
click at [190, 119] on icon at bounding box center [190, 119] width 4 height 4
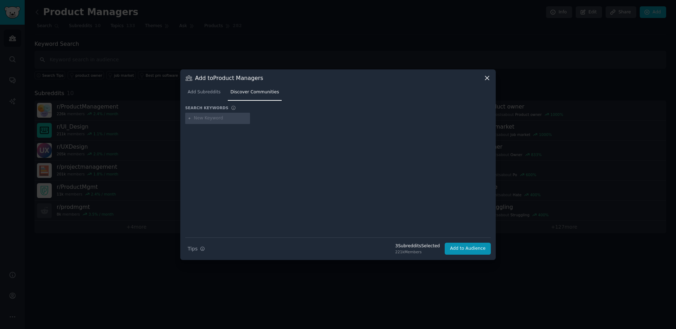
click at [206, 118] on input "text" at bounding box center [221, 118] width 54 height 6
type input "figma"
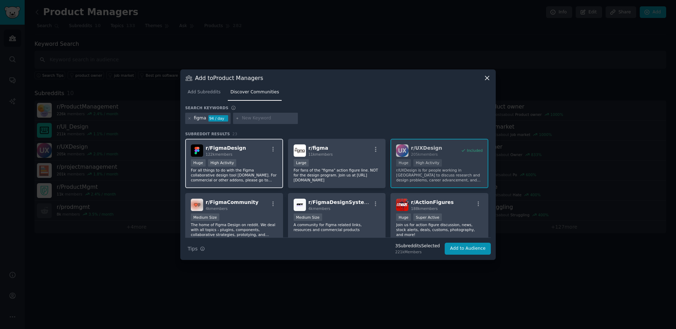
click at [254, 150] on div "r/ FigmaDesign 122k members" at bounding box center [234, 150] width 87 height 12
click at [241, 212] on div "r/ FigmaCommunity 4k members Medium Size The home of Figma Design on reddit. We…" at bounding box center [234, 218] width 98 height 50
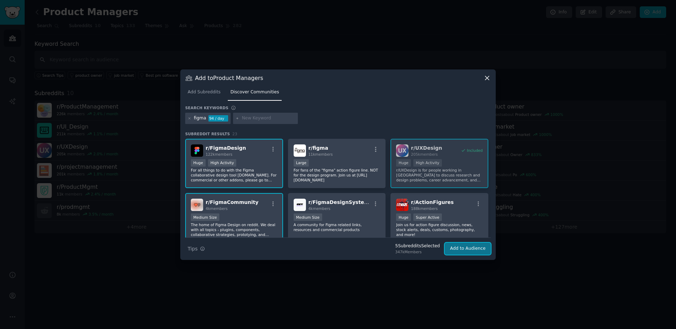
click at [471, 249] on button "Add to Audience" at bounding box center [468, 249] width 46 height 12
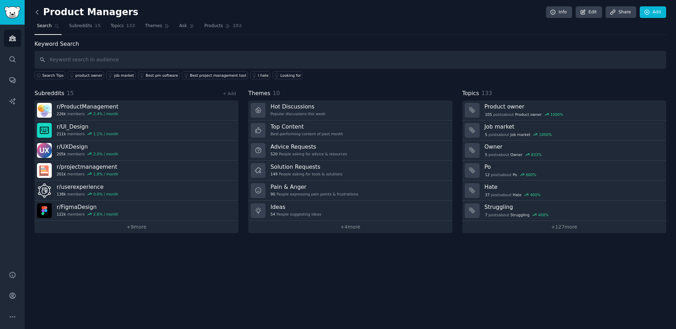
click at [37, 14] on icon at bounding box center [37, 12] width 2 height 4
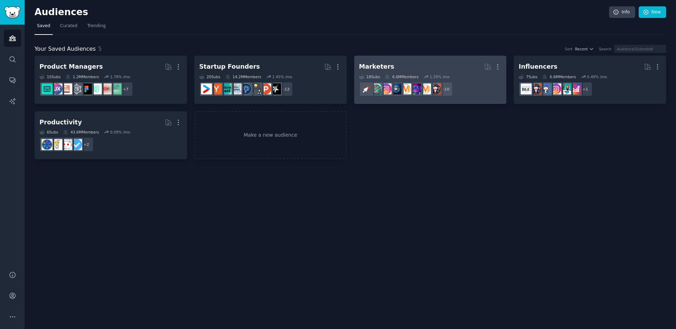
click at [410, 64] on h2 "Marketers More" at bounding box center [430, 67] width 143 height 12
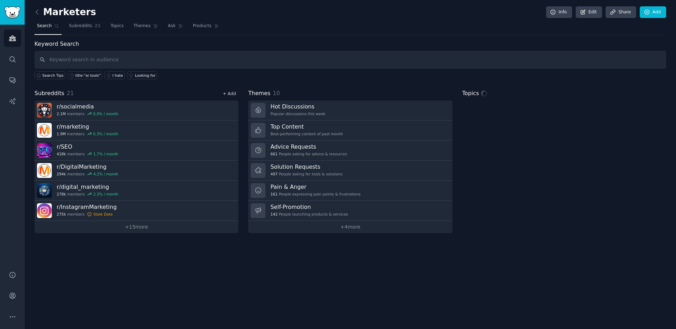
click at [230, 92] on link "+ Add" at bounding box center [229, 93] width 13 height 5
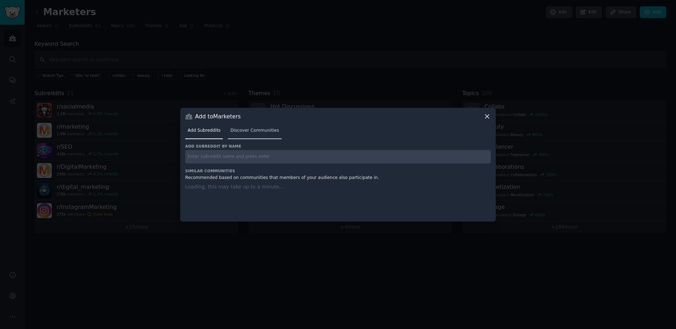
click at [259, 129] on span "Discover Communities" at bounding box center [254, 131] width 49 height 6
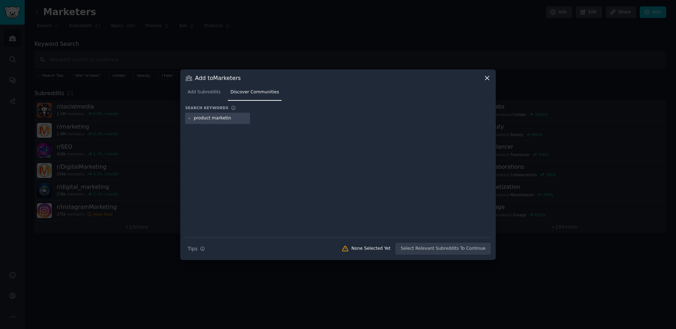
type input "product marketing"
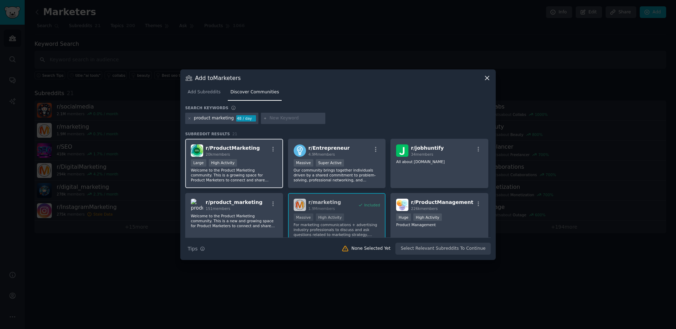
click at [236, 156] on div "20k members" at bounding box center [233, 154] width 54 height 5
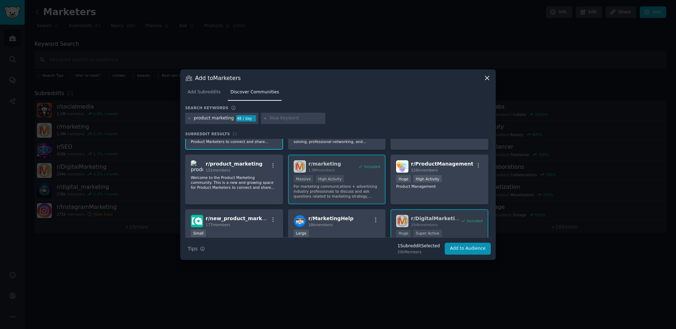
scroll to position [39, 0]
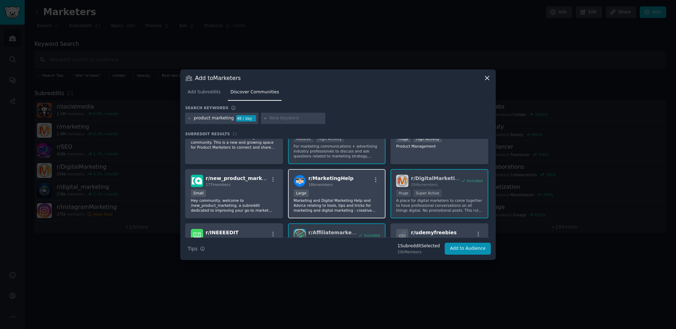
click at [331, 183] on span "18k members" at bounding box center [321, 184] width 24 height 4
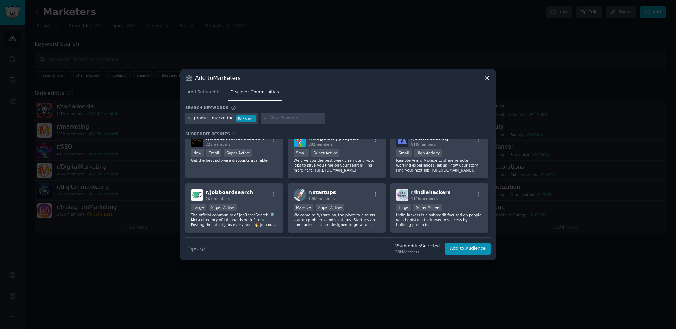
scroll to position [229, 0]
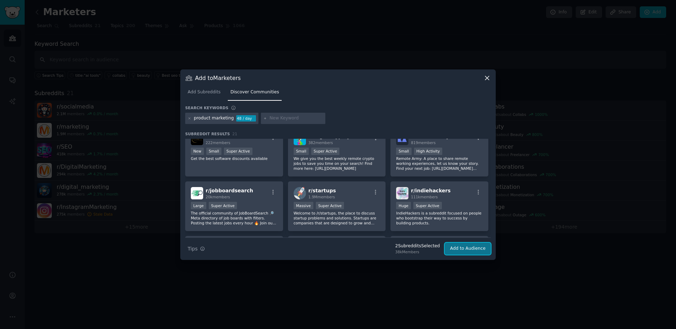
click at [471, 248] on button "Add to Audience" at bounding box center [468, 249] width 46 height 12
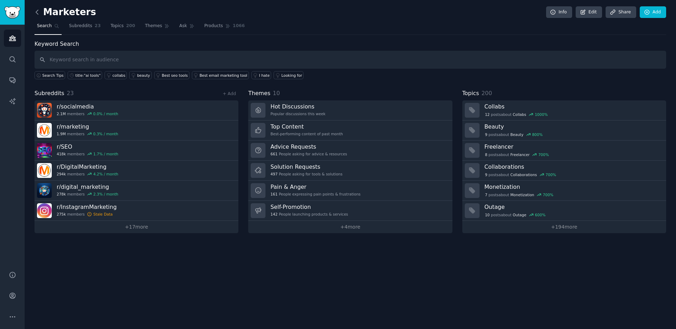
click at [36, 11] on icon at bounding box center [37, 12] width 2 height 4
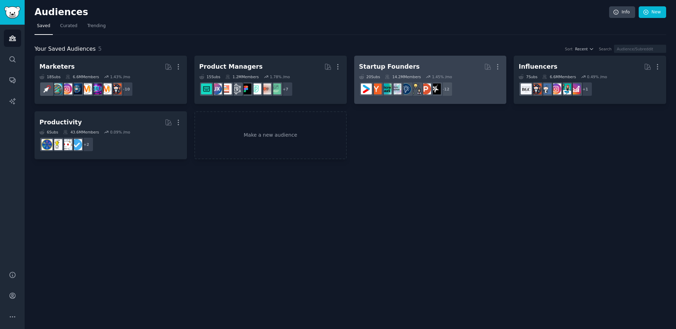
click at [379, 64] on div "Startup Founders" at bounding box center [389, 66] width 61 height 9
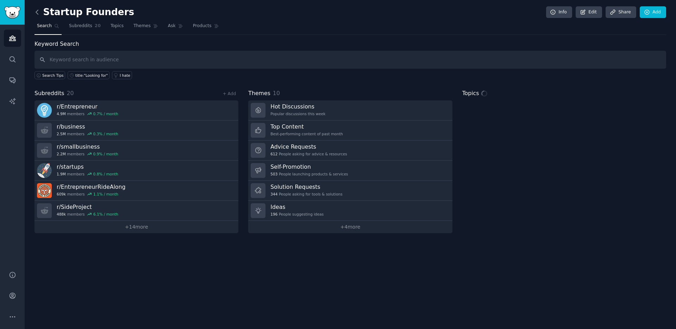
click at [38, 12] on icon at bounding box center [36, 11] width 7 height 7
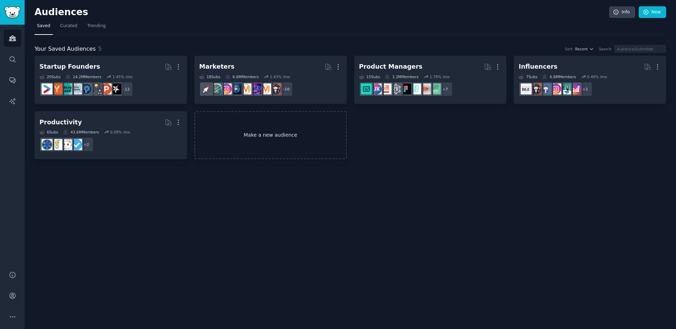
click at [249, 133] on link "Make a new audience" at bounding box center [270, 135] width 153 height 48
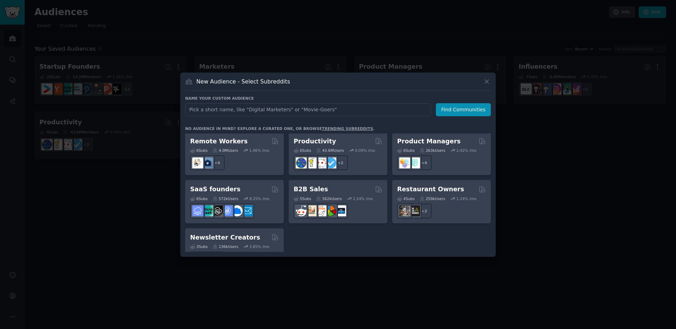
scroll to position [539, 0]
click at [162, 200] on div at bounding box center [338, 164] width 676 height 329
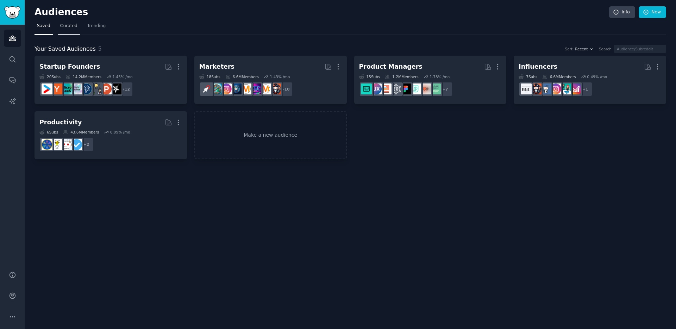
click at [67, 22] on link "Curated" at bounding box center [69, 27] width 22 height 14
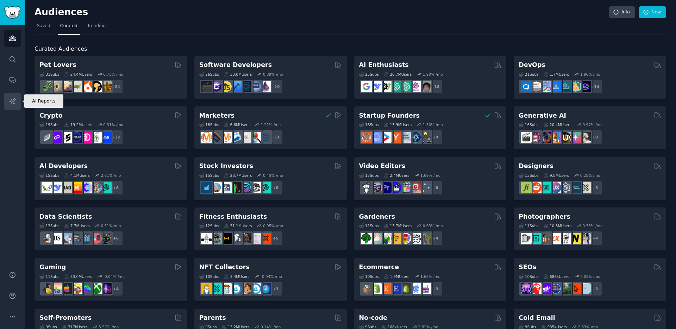
click at [15, 102] on icon "Sidebar" at bounding box center [12, 101] width 7 height 7
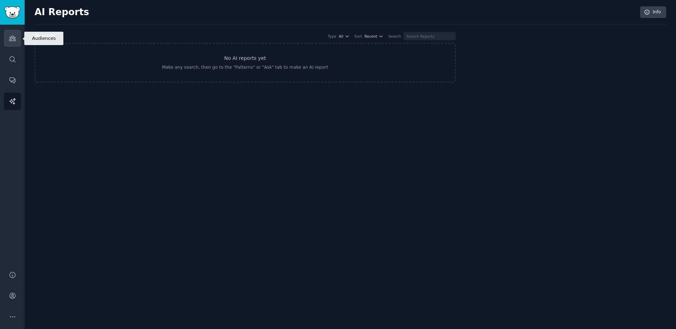
click at [17, 39] on link "Audiences" at bounding box center [12, 38] width 17 height 17
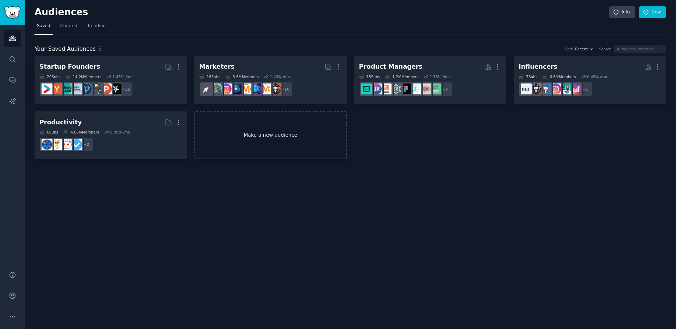
click at [261, 134] on link "Make a new audience" at bounding box center [270, 135] width 153 height 48
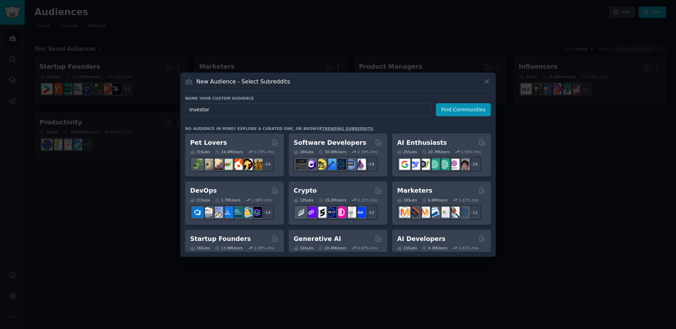
type input "investors"
click button "Find Communities" at bounding box center [463, 109] width 55 height 13
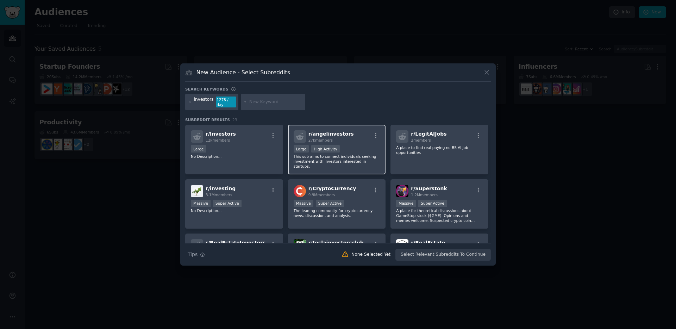
click at [336, 132] on span "r/ angelinvestors" at bounding box center [331, 134] width 45 height 6
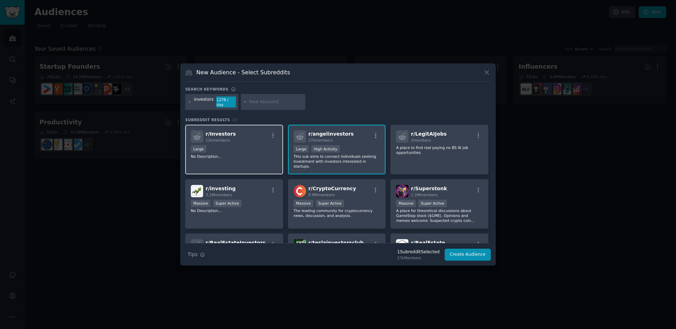
click at [244, 138] on div "r/ Investors 12k members" at bounding box center [234, 136] width 87 height 12
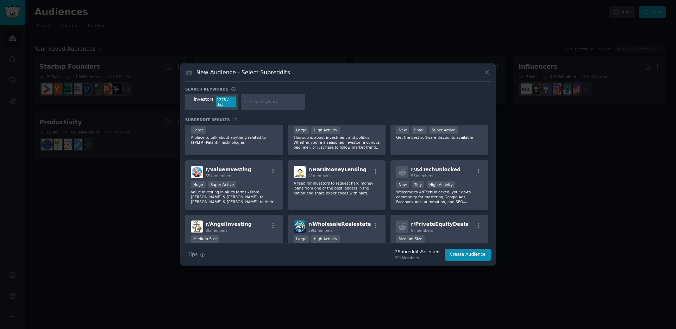
scroll to position [199, 0]
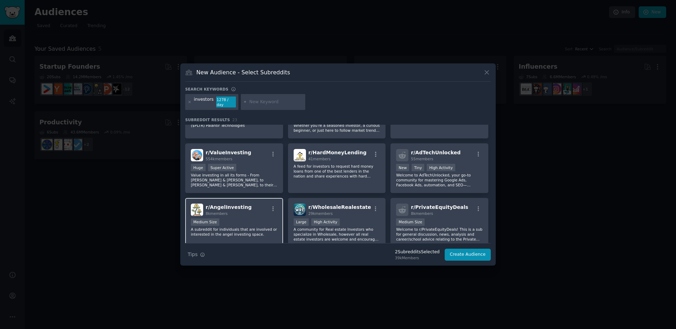
click at [237, 211] on div "8k members" at bounding box center [229, 213] width 46 height 5
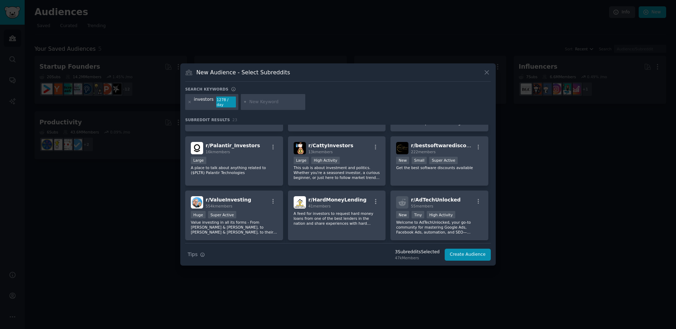
scroll to position [0, 0]
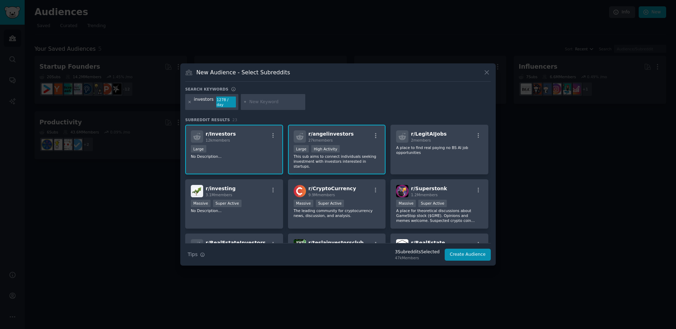
click at [190, 103] on icon at bounding box center [190, 102] width 4 height 4
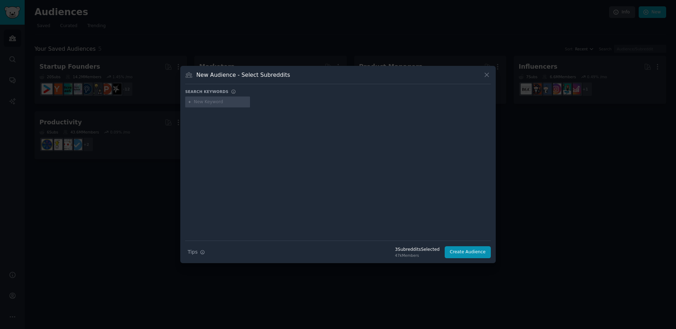
click at [211, 103] on input "text" at bounding box center [221, 102] width 54 height 6
type input "VC"
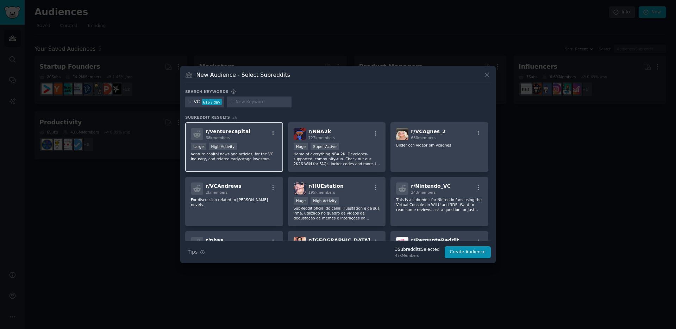
click at [241, 134] on span "r/ venturecapital" at bounding box center [228, 132] width 45 height 6
click at [249, 100] on input "text" at bounding box center [263, 102] width 54 height 6
type input "insights research"
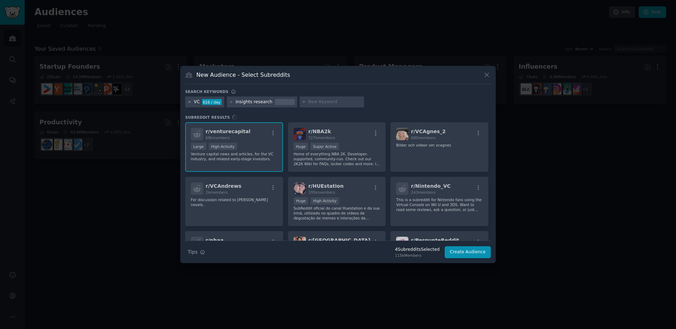
click at [190, 102] on icon at bounding box center [190, 102] width 2 height 2
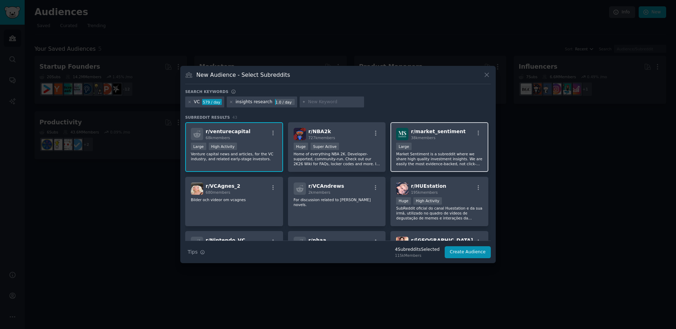
click at [439, 141] on div "r/ market_sentiment 38k members Large Market Sentiment is a subreddit where we …" at bounding box center [440, 147] width 98 height 50
click at [190, 102] on icon at bounding box center [190, 102] width 4 height 4
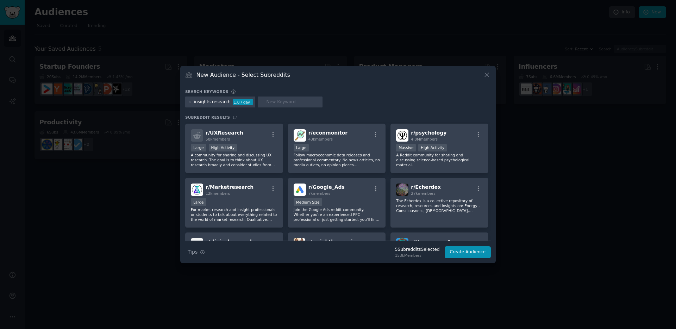
scroll to position [54, 0]
click at [226, 193] on span "12k members" at bounding box center [218, 193] width 24 height 4
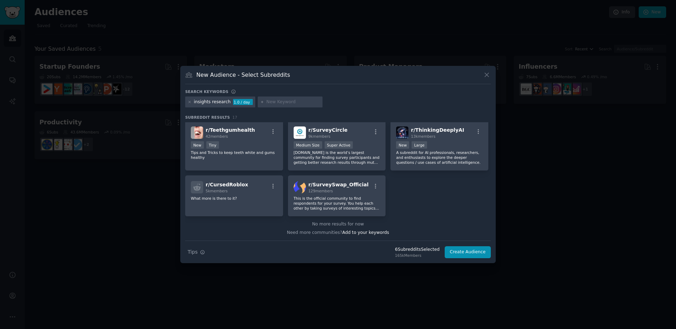
scroll to position [0, 0]
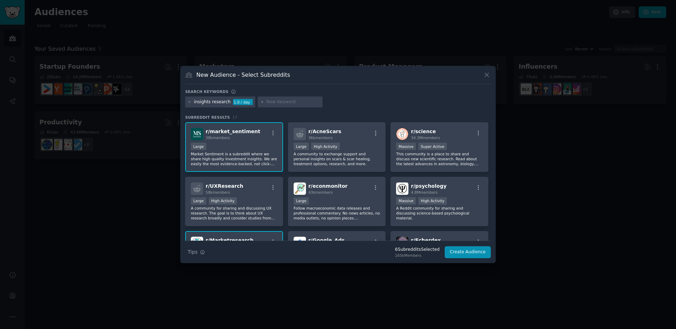
click at [486, 79] on div "New Audience - Select Subreddits" at bounding box center [338, 77] width 306 height 13
click at [487, 75] on icon at bounding box center [487, 75] width 4 height 4
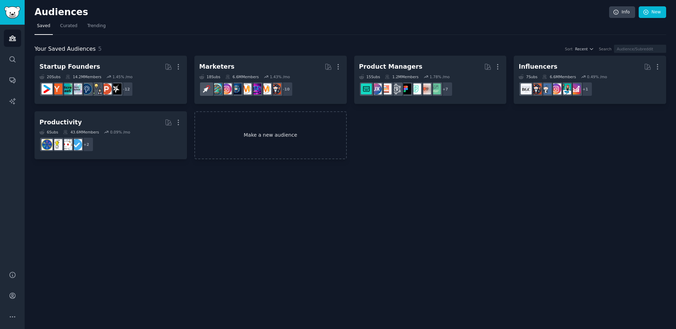
click at [249, 137] on link "Make a new audience" at bounding box center [270, 135] width 153 height 48
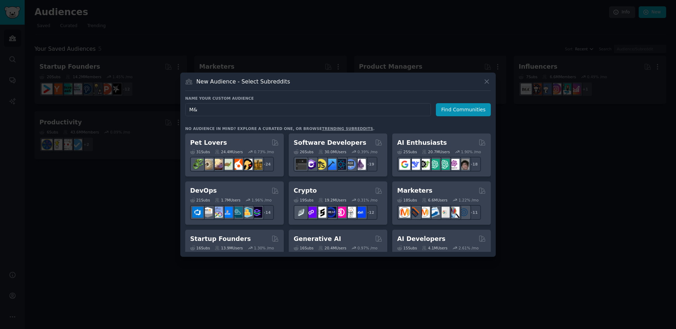
type input "M&A"
click button "Find Communities" at bounding box center [463, 109] width 55 height 13
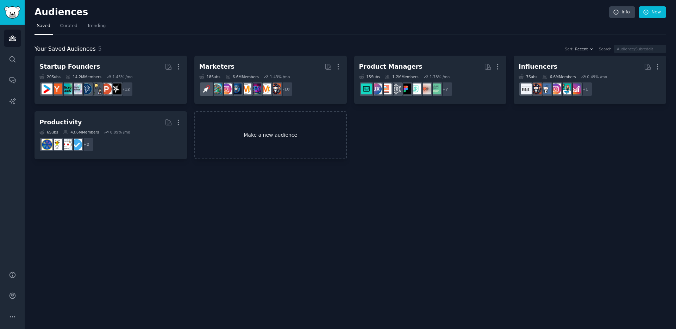
click at [256, 121] on link "Make a new audience" at bounding box center [270, 135] width 153 height 48
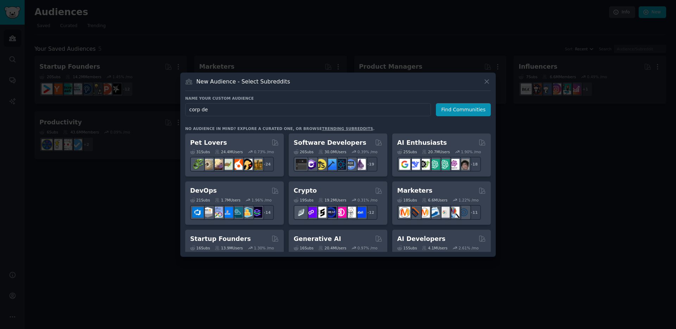
type input "corp dev"
click button "Find Communities" at bounding box center [463, 109] width 55 height 13
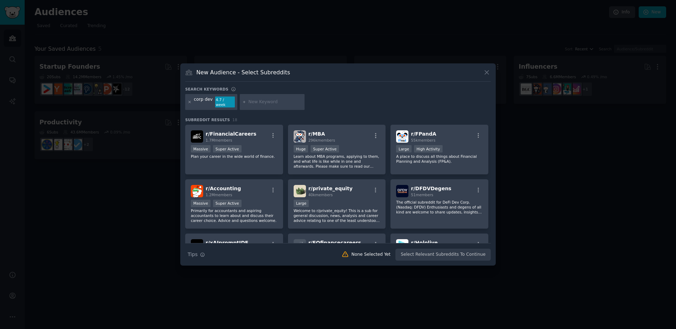
click at [189, 103] on icon at bounding box center [190, 102] width 2 height 2
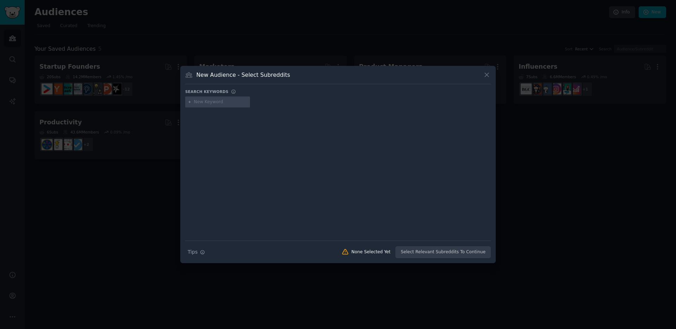
click at [205, 105] on div at bounding box center [217, 102] width 65 height 11
click at [207, 103] on input "text" at bounding box center [221, 102] width 54 height 6
type input "vc analyst"
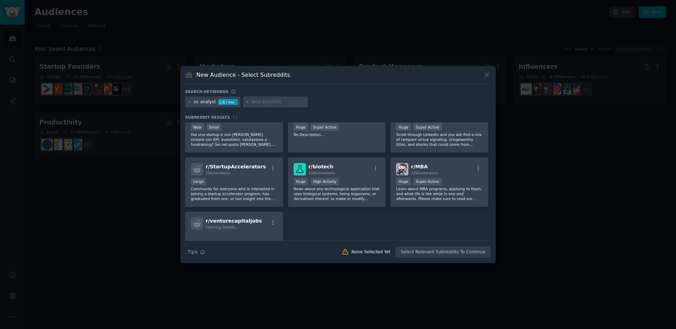
scroll to position [155, 0]
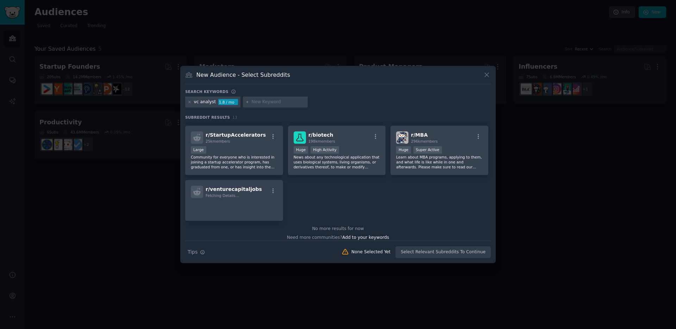
click at [532, 222] on div at bounding box center [338, 164] width 676 height 329
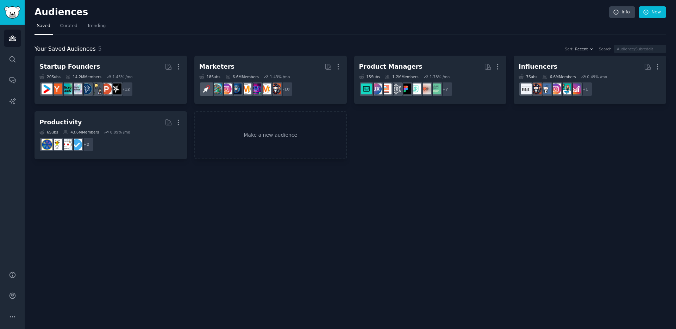
click at [483, 187] on div "Audiences Info New Saved Curated Trending Your Saved Audiences 5 Sort Recent Se…" at bounding box center [351, 164] width 652 height 329
